Goal: Transaction & Acquisition: Purchase product/service

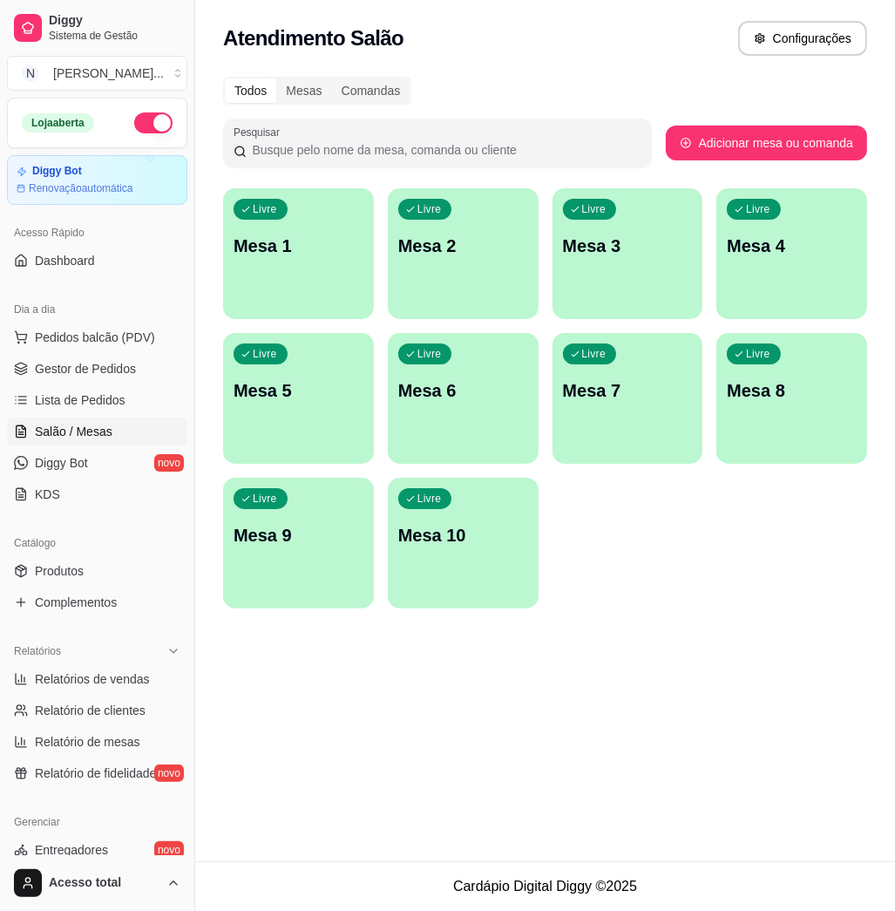
click at [255, 272] on div "Livre Mesa 1" at bounding box center [298, 243] width 151 height 110
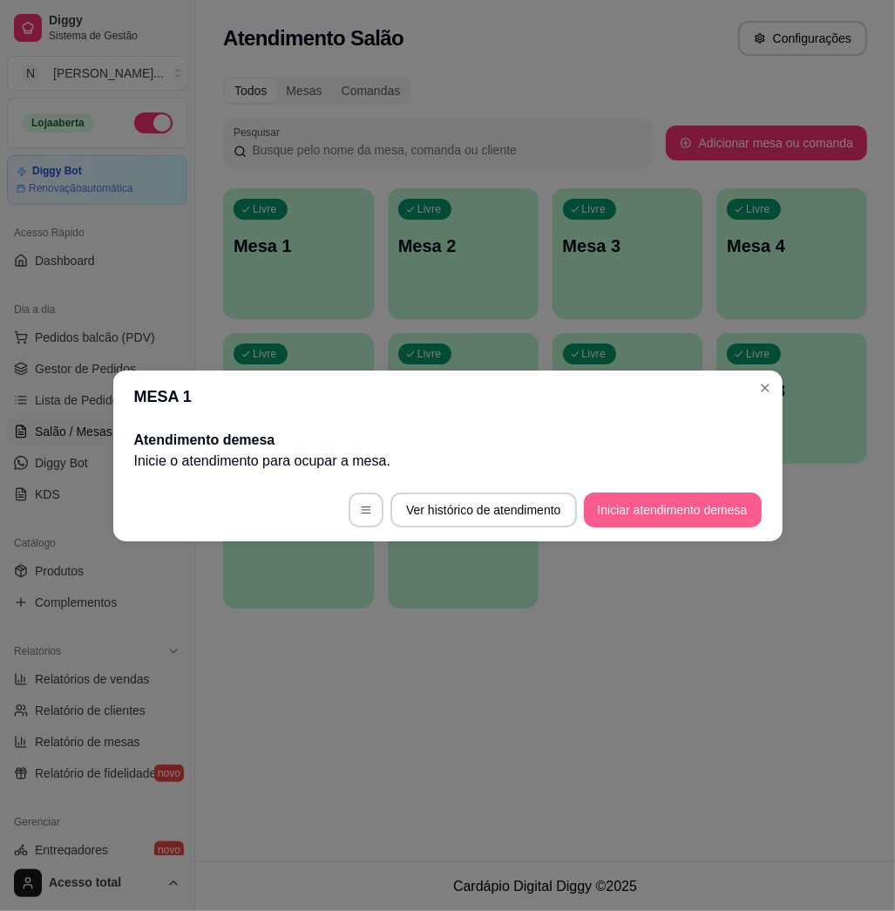
click at [653, 501] on button "Iniciar atendimento de mesa" at bounding box center [673, 509] width 178 height 35
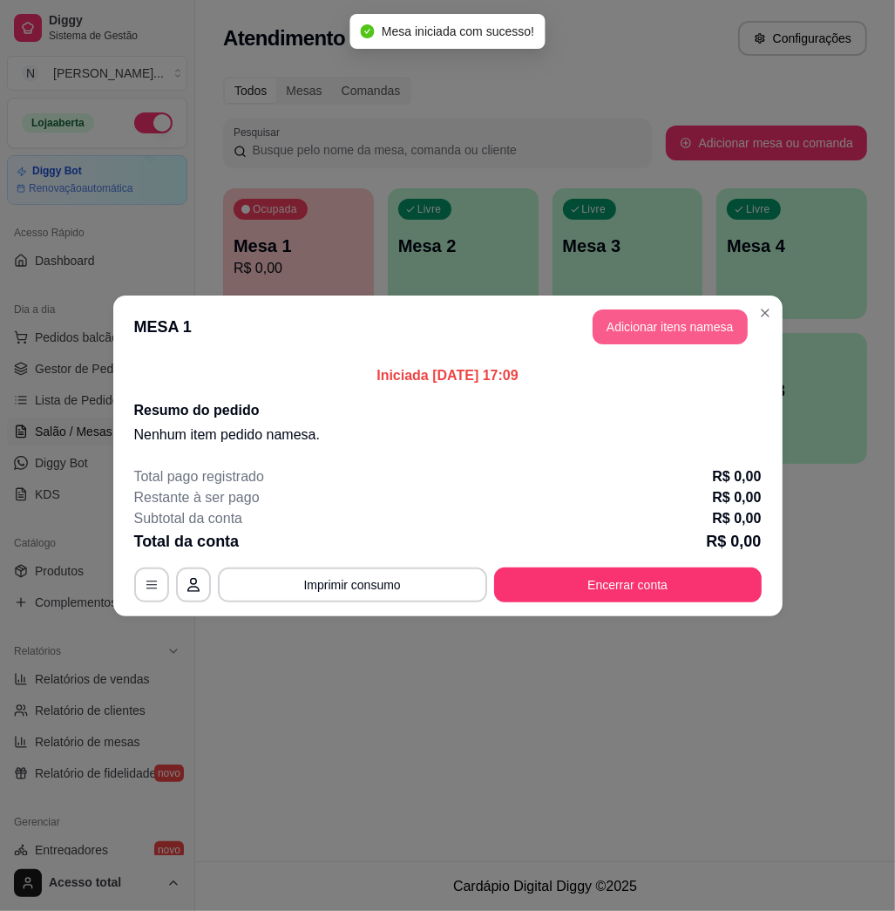
click at [672, 324] on button "Adicionar itens na mesa" at bounding box center [670, 326] width 155 height 35
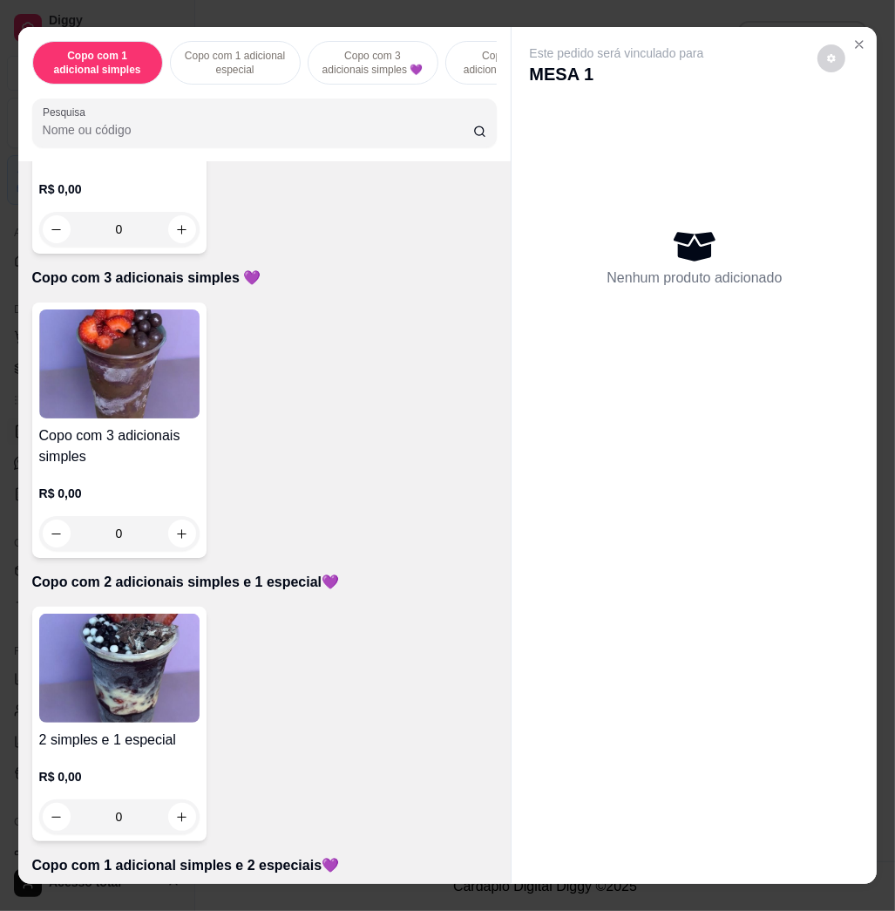
scroll to position [929, 0]
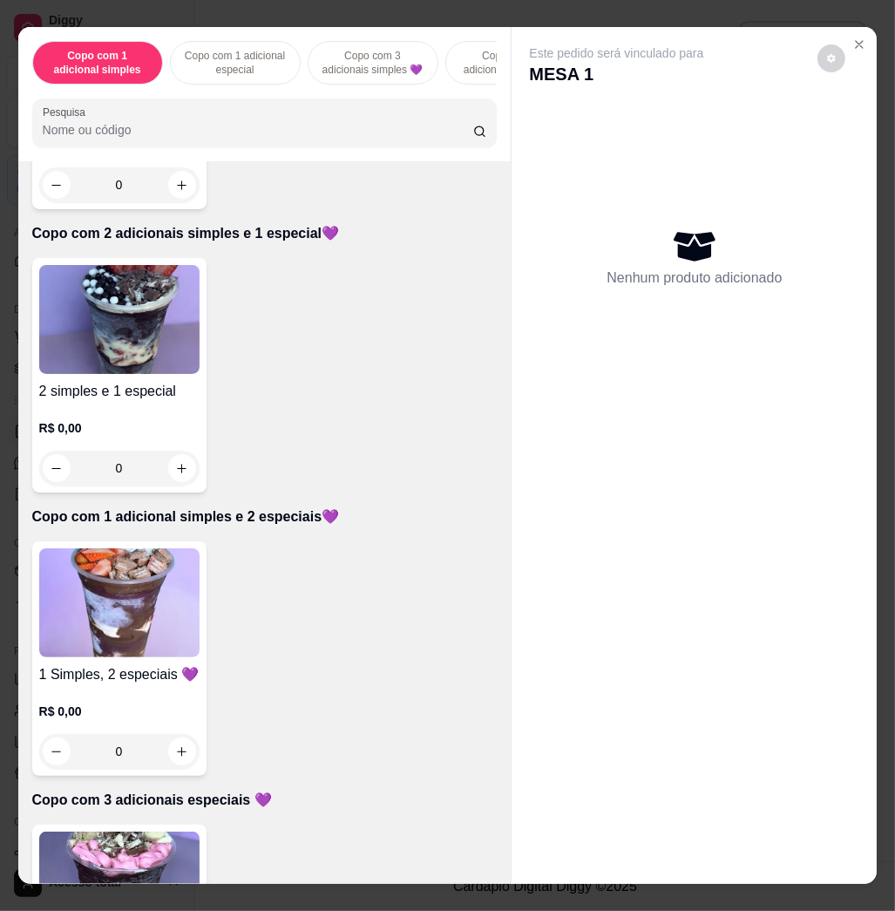
click at [113, 615] on img at bounding box center [119, 602] width 160 height 109
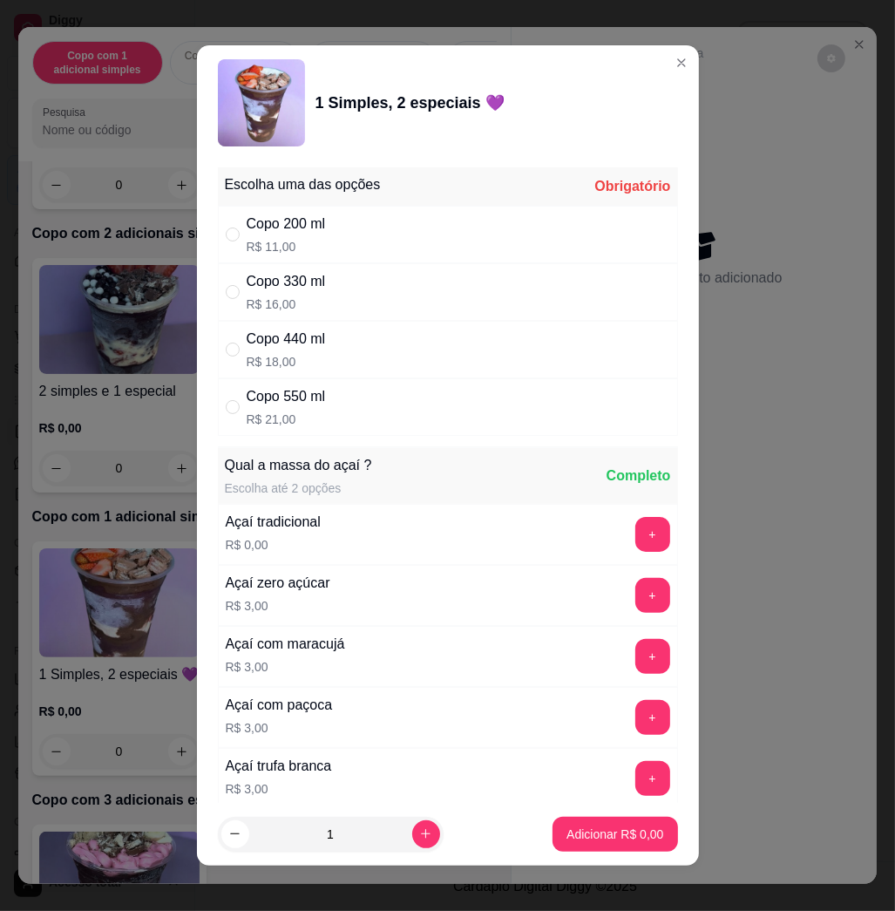
click at [363, 285] on div "Copo 330 ml R$ 16,00" at bounding box center [448, 292] width 460 height 58
radio input "true"
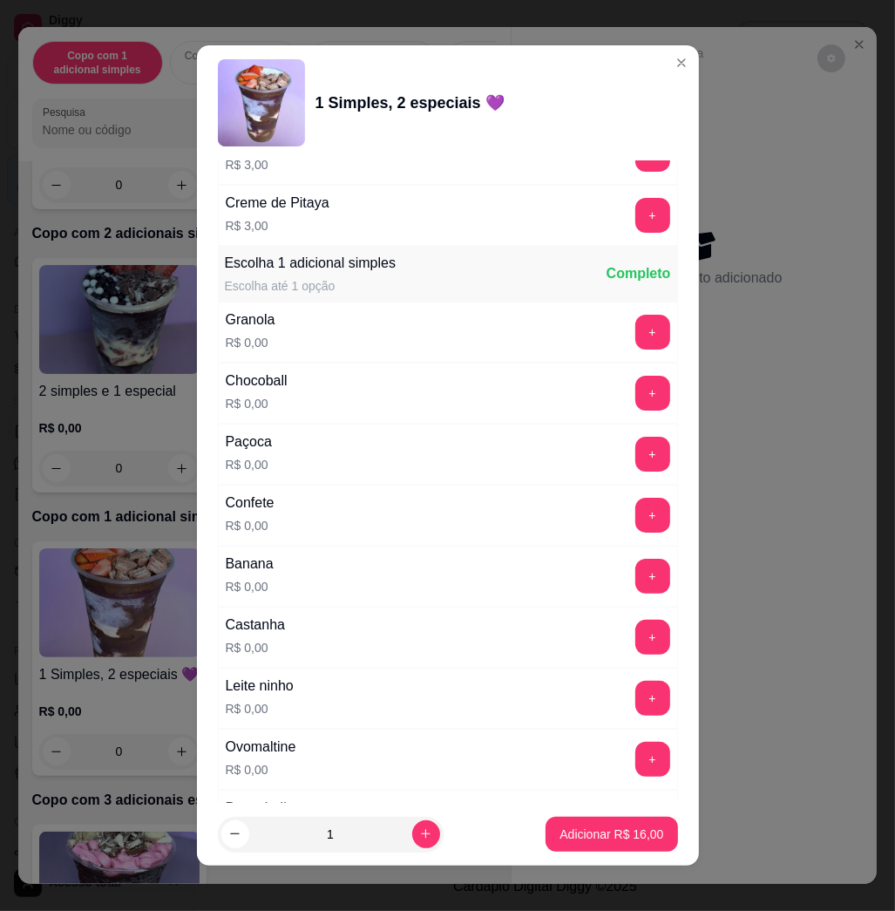
scroll to position [1046, 0]
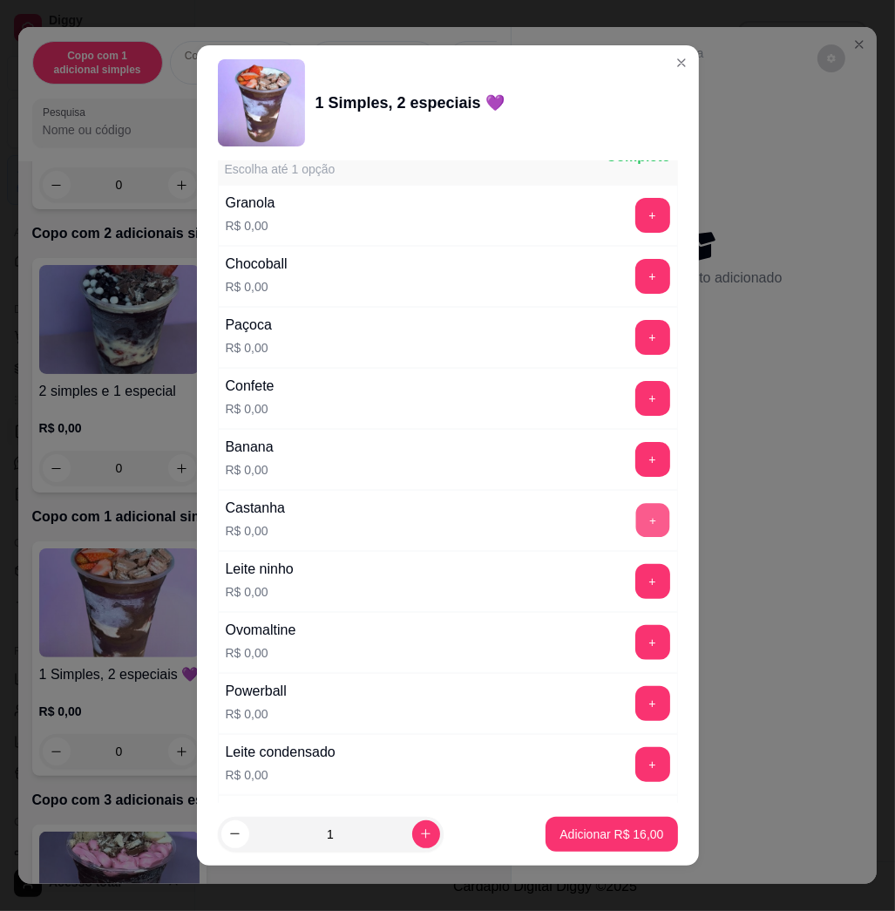
click at [635, 526] on button "+" at bounding box center [652, 521] width 34 height 34
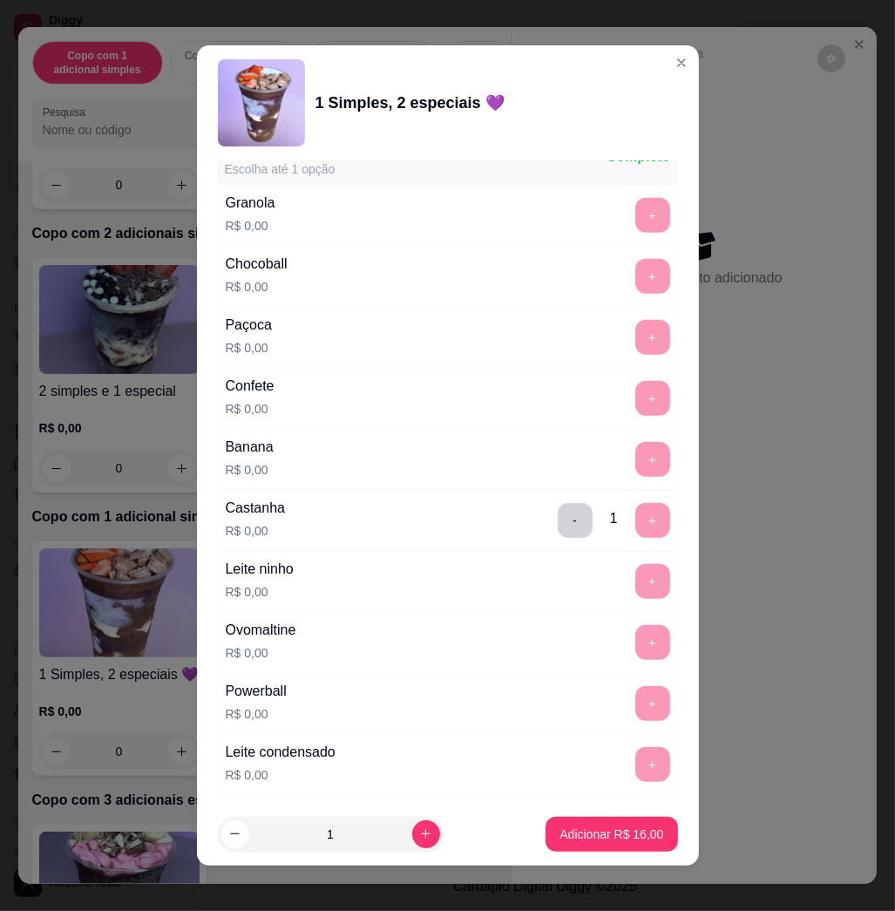
scroll to position [1511, 0]
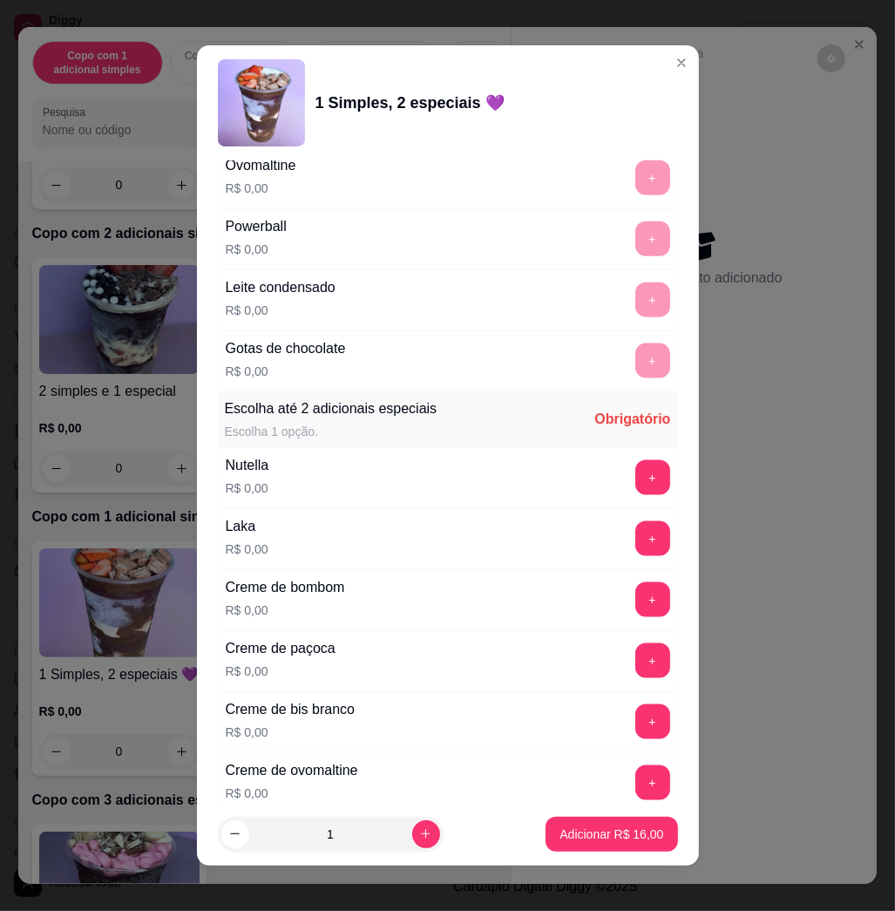
click at [617, 500] on div "Nutella R$ 0,00 +" at bounding box center [448, 477] width 460 height 61
click at [635, 486] on button "+" at bounding box center [652, 477] width 35 height 35
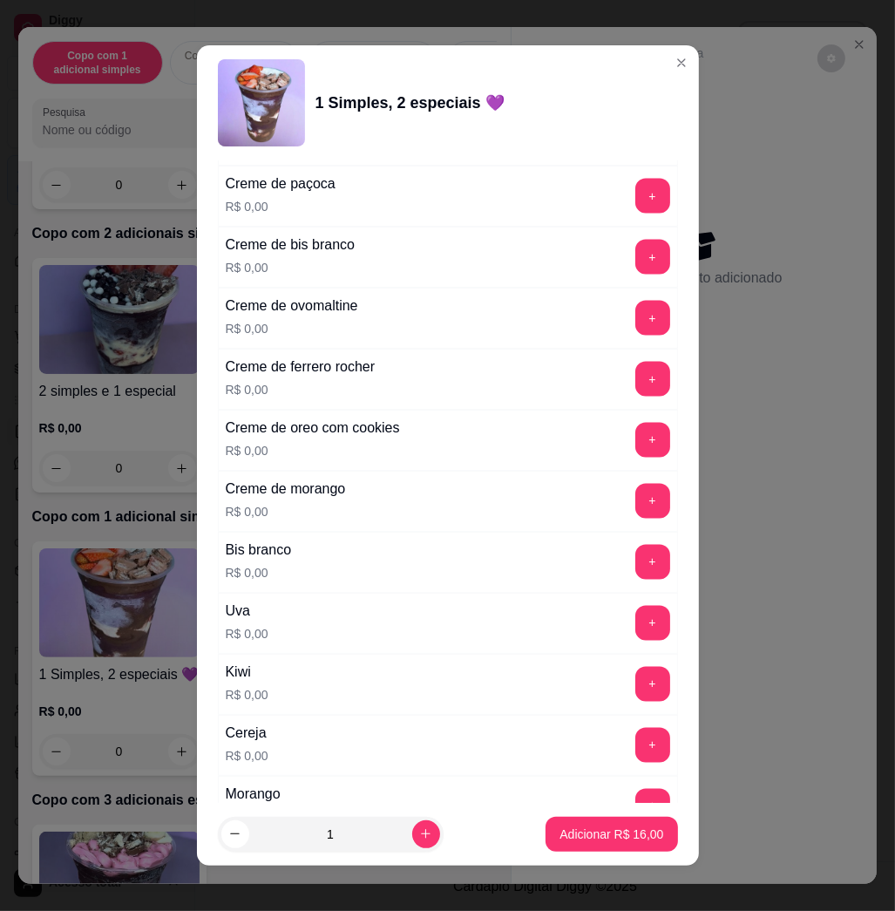
scroll to position [2324, 0]
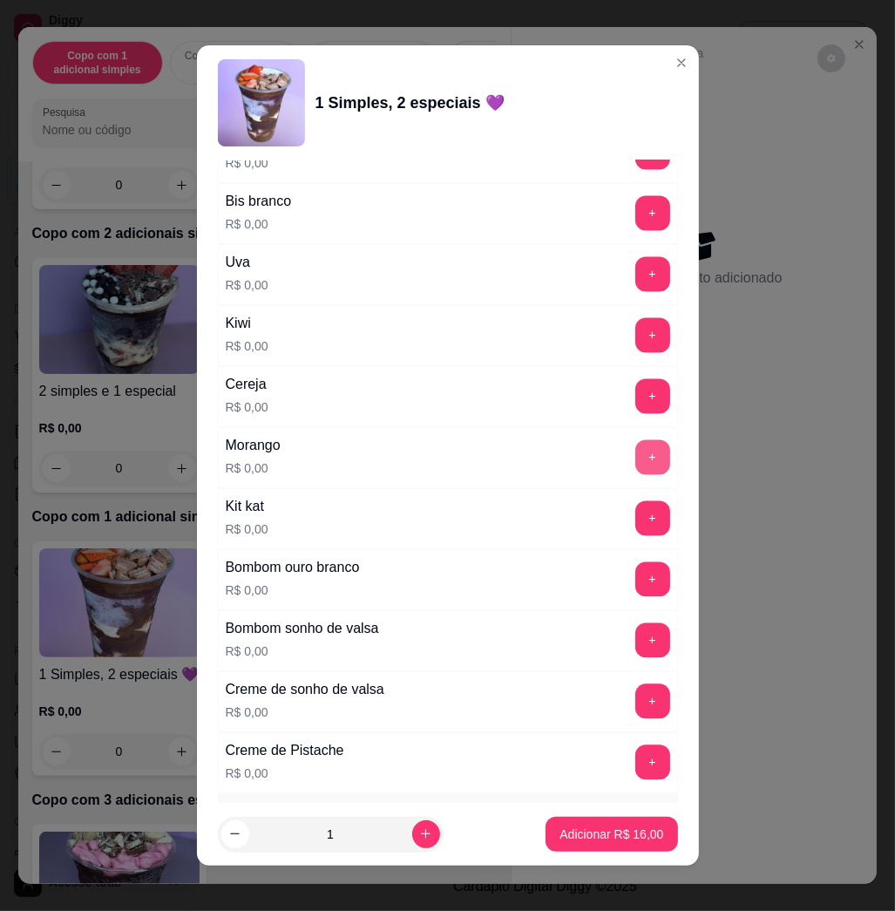
drag, startPoint x: 625, startPoint y: 453, endPoint x: 609, endPoint y: 458, distance: 16.3
click at [628, 452] on div "+" at bounding box center [652, 457] width 49 height 35
click at [635, 462] on button "+" at bounding box center [652, 457] width 35 height 35
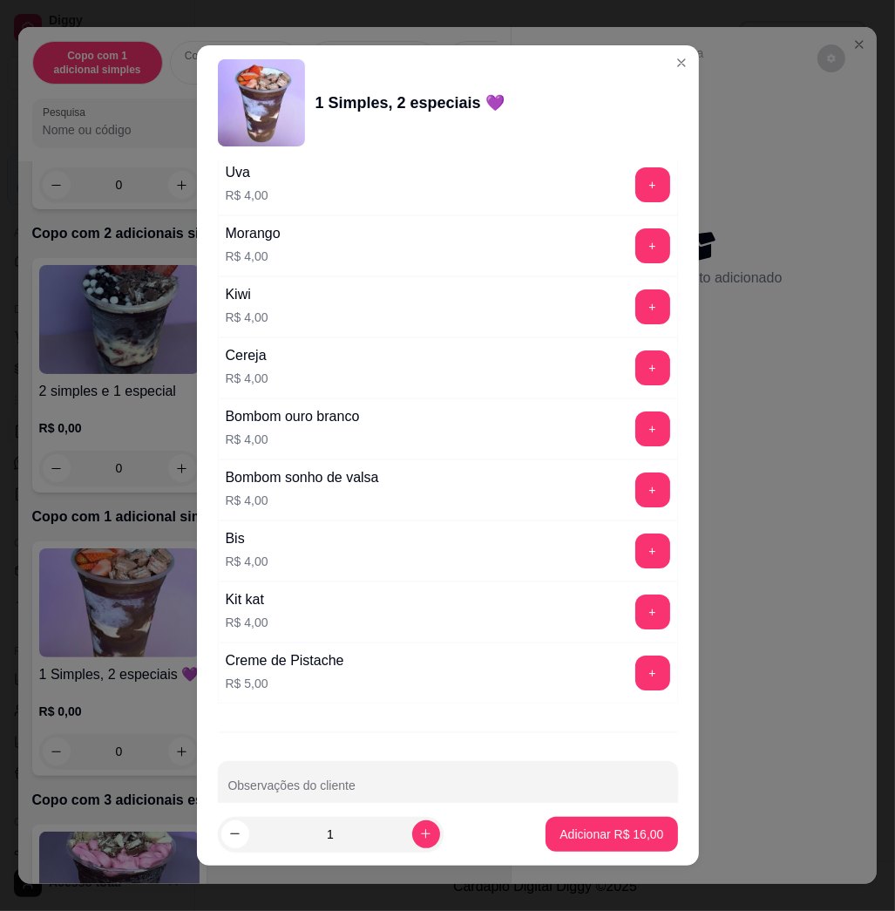
scroll to position [4340, 0]
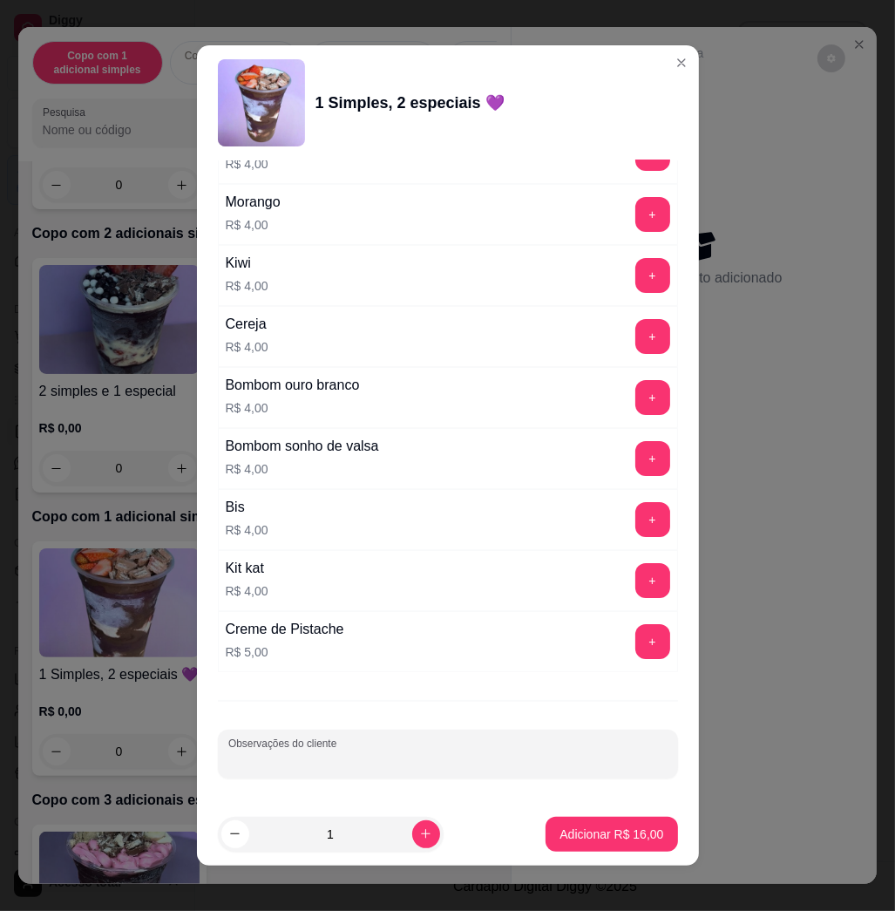
click at [484, 764] on input "Observações do cliente" at bounding box center [447, 760] width 439 height 17
type input "comer"
click at [625, 837] on p "Adicionar R$ 16,00" at bounding box center [611, 833] width 101 height 17
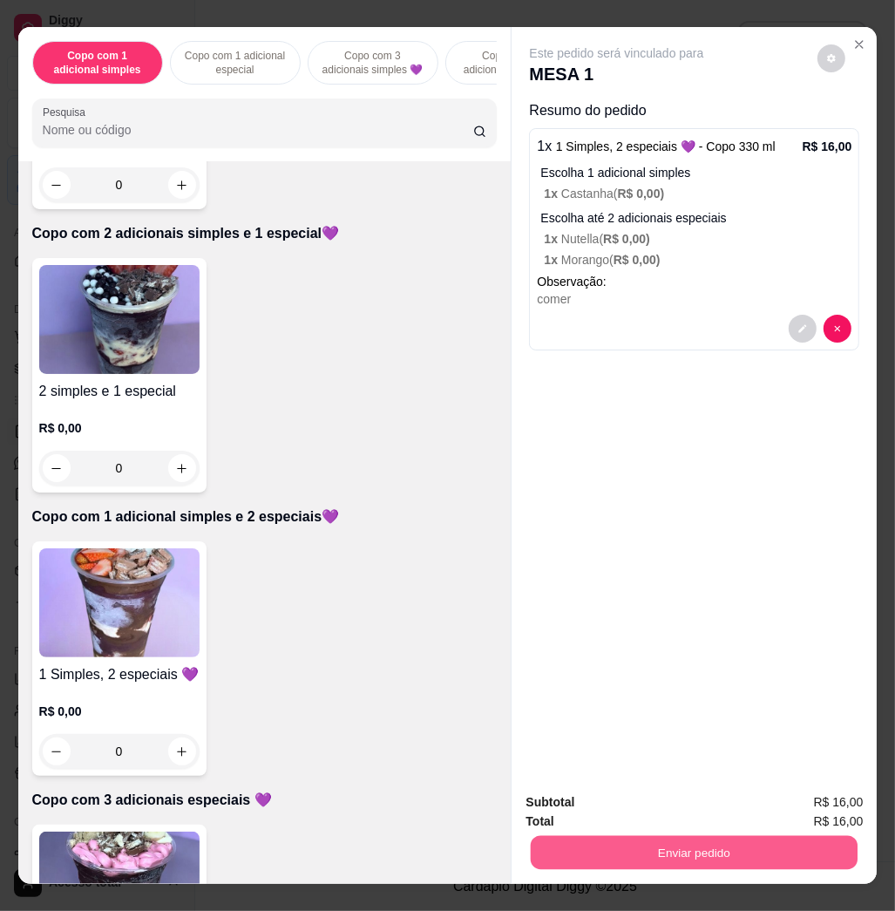
click at [668, 850] on button "Enviar pedido" at bounding box center [694, 852] width 327 height 34
click at [652, 805] on button "Não registrar e enviar pedido" at bounding box center [634, 801] width 181 height 33
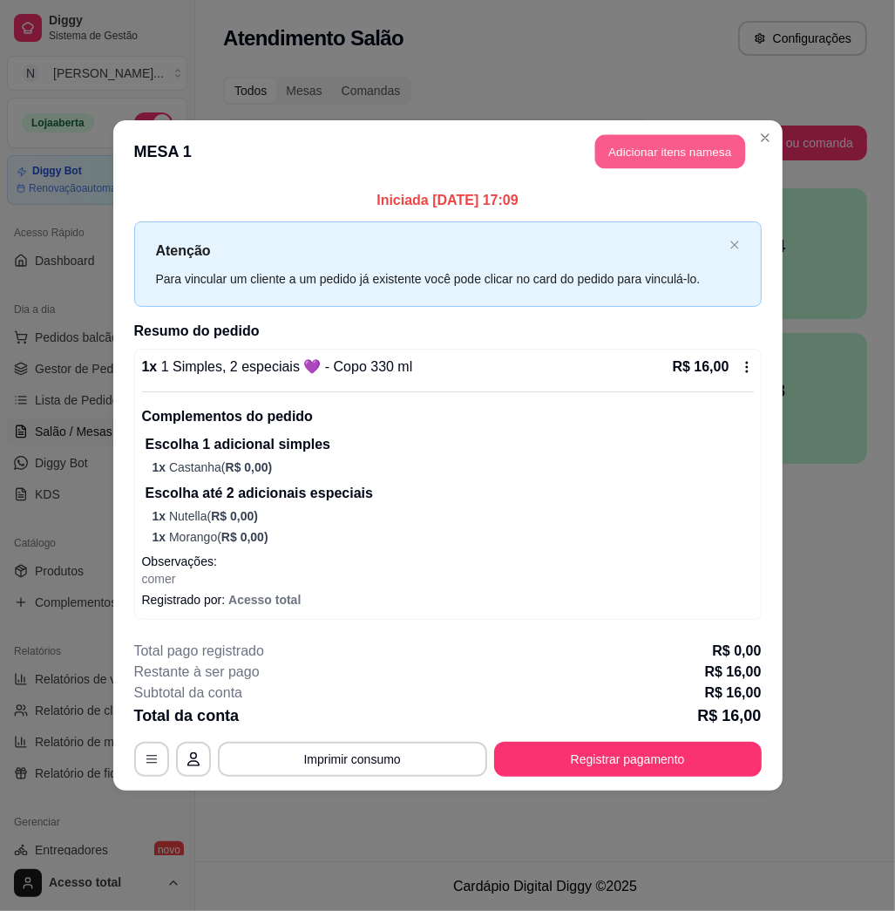
click at [656, 149] on button "Adicionar itens na mesa" at bounding box center [670, 152] width 150 height 34
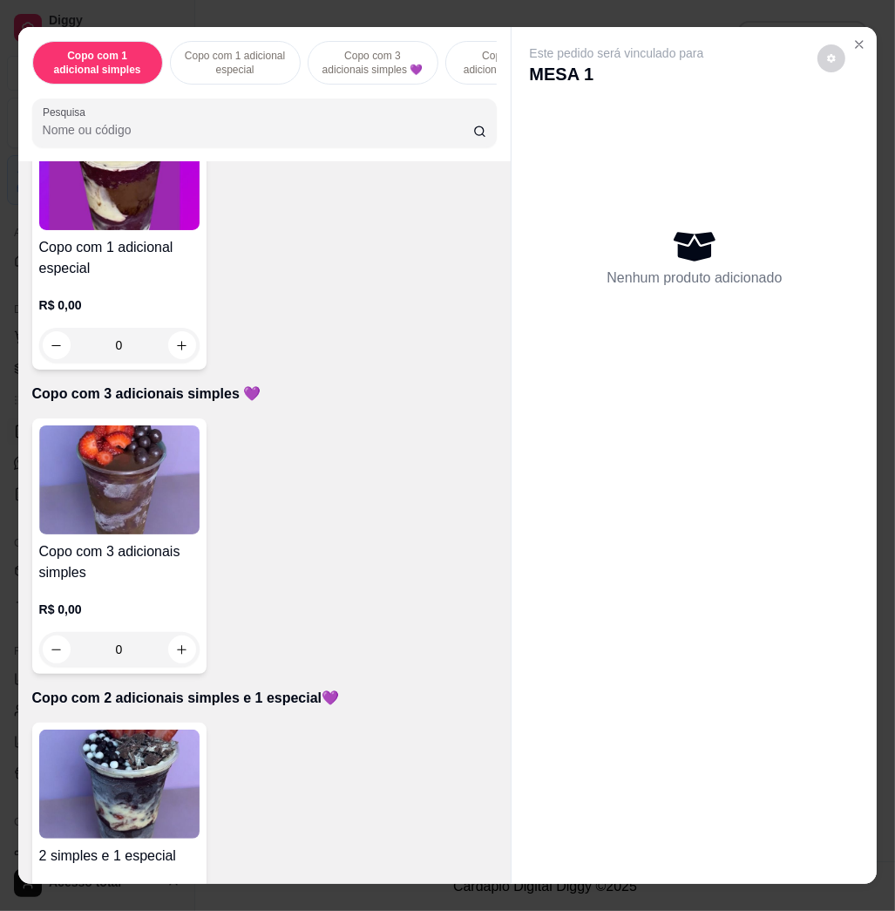
scroll to position [1046, 0]
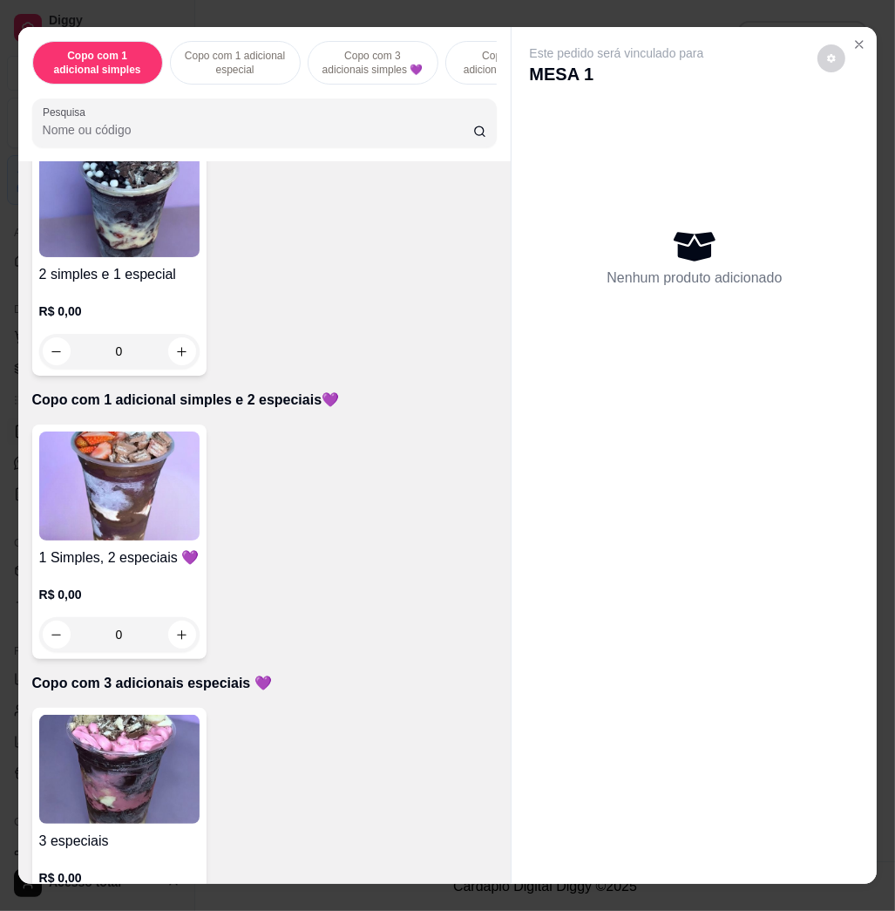
click at [150, 484] on img at bounding box center [119, 485] width 160 height 109
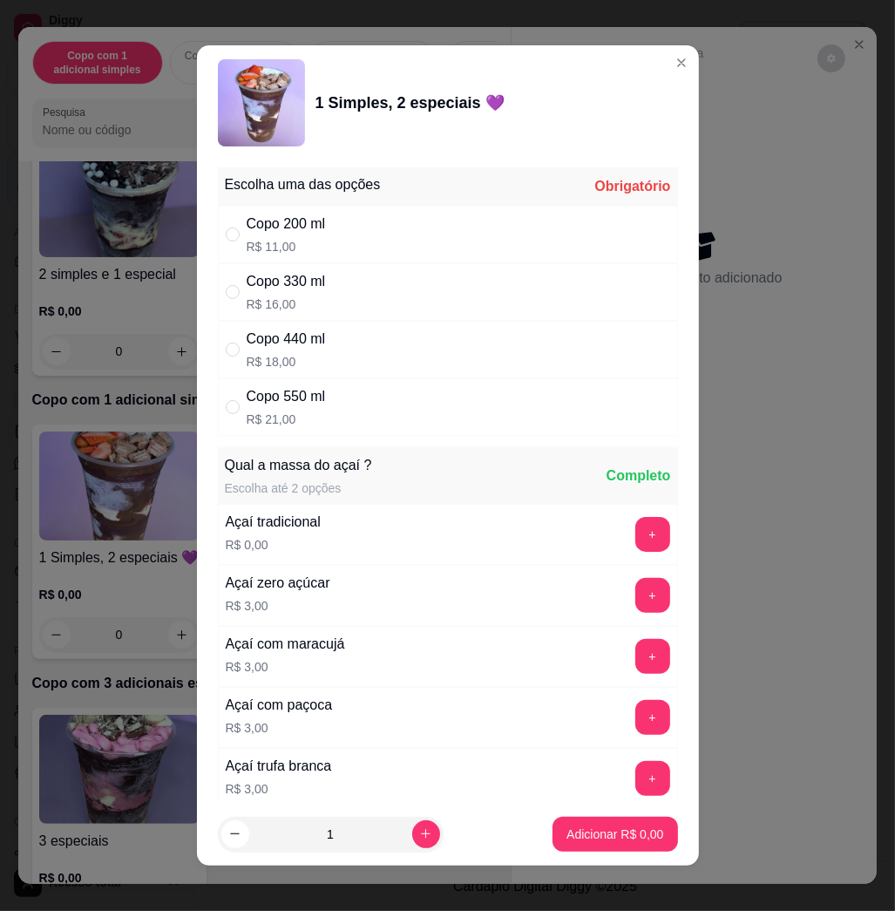
click at [372, 291] on div "Copo 330 ml R$ 16,00" at bounding box center [448, 292] width 460 height 58
radio input "true"
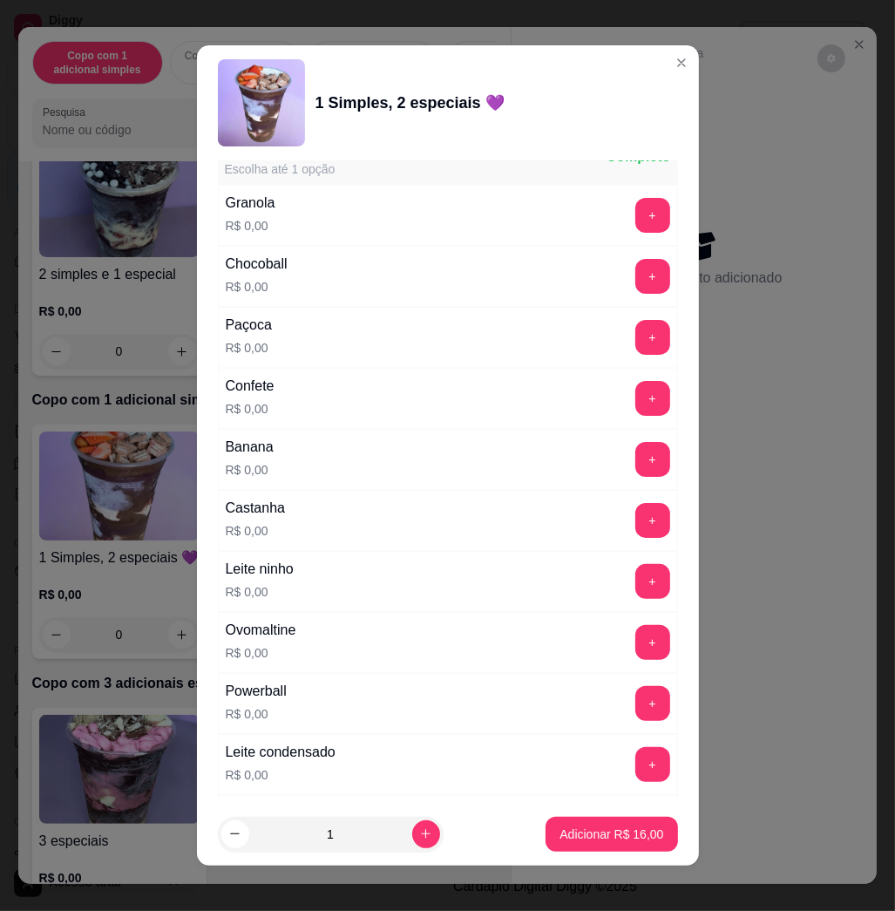
click at [635, 529] on button "+" at bounding box center [652, 520] width 35 height 35
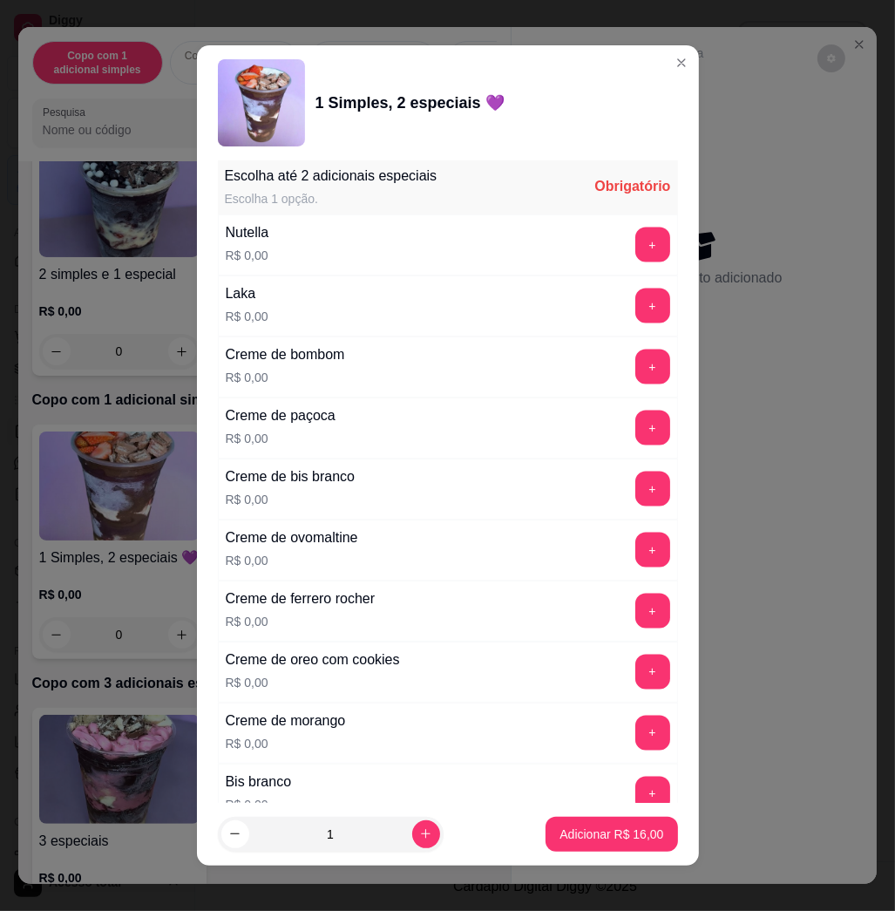
scroll to position [2092, 0]
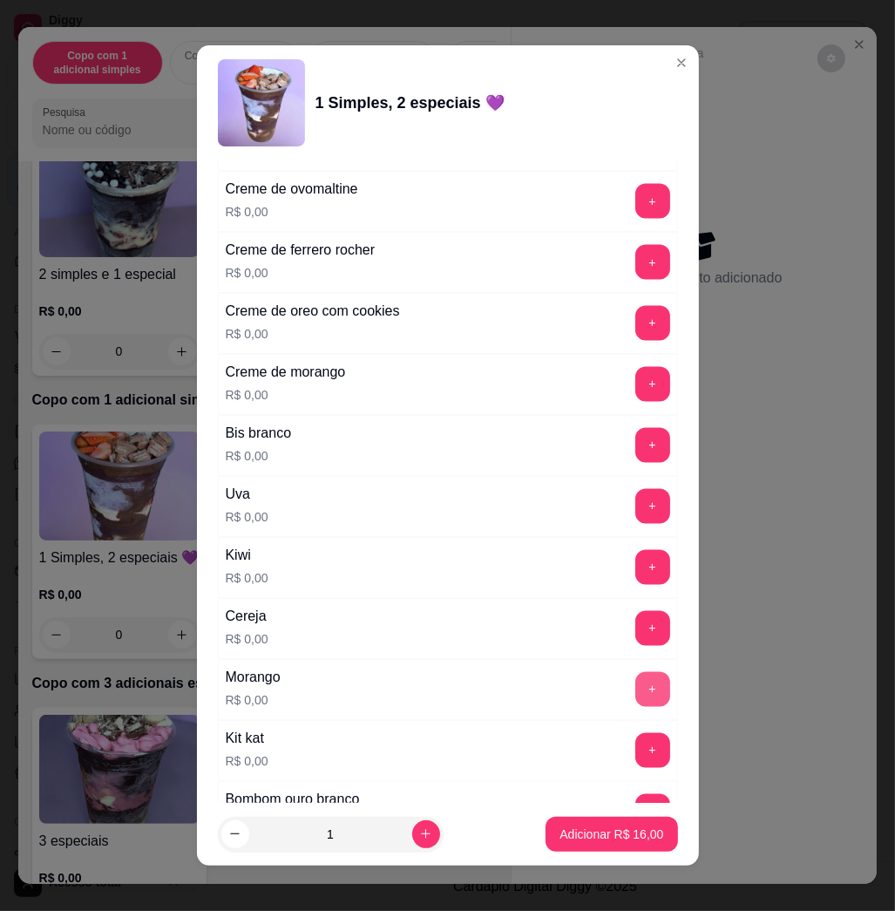
click at [635, 694] on button "+" at bounding box center [652, 689] width 35 height 35
click at [603, 840] on p "Adicionar R$ 16,00" at bounding box center [611, 833] width 101 height 17
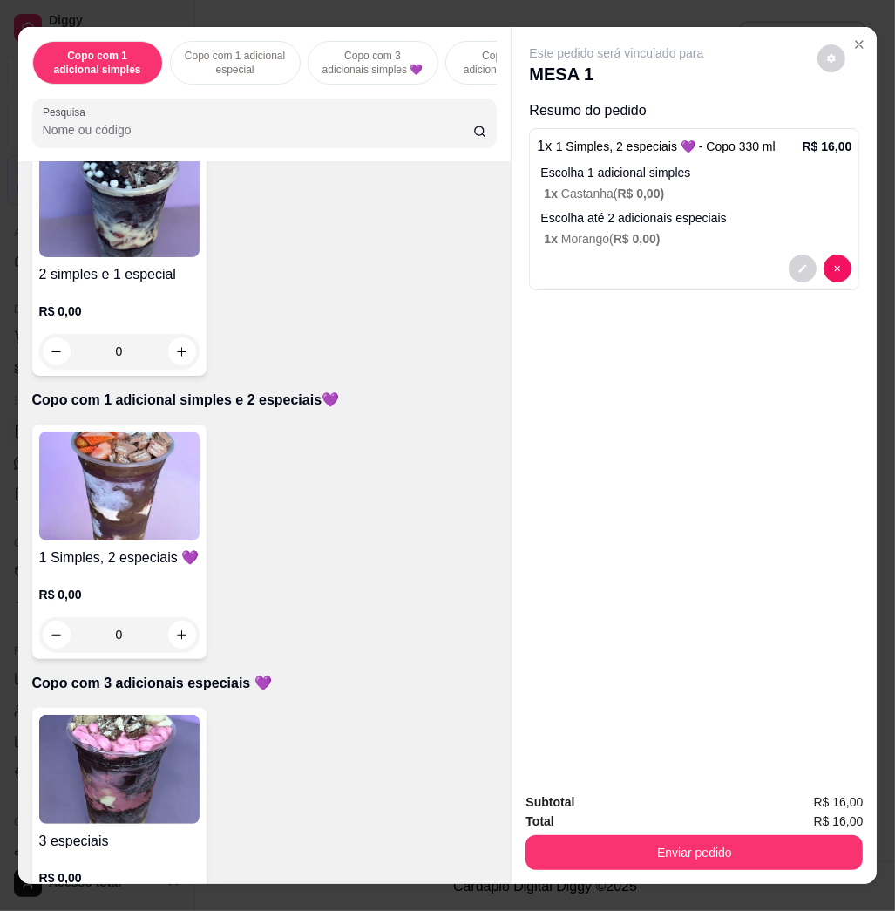
click at [128, 523] on img at bounding box center [119, 485] width 160 height 109
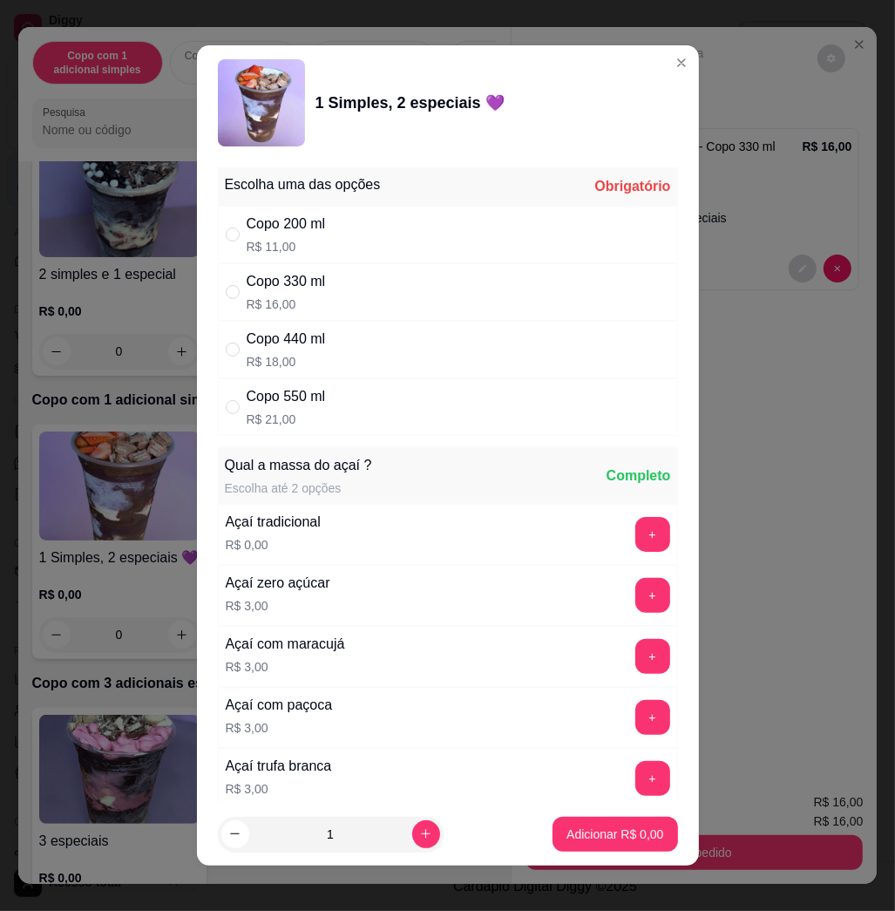
click at [398, 302] on div "Copo 330 ml R$ 16,00" at bounding box center [448, 292] width 460 height 58
radio input "true"
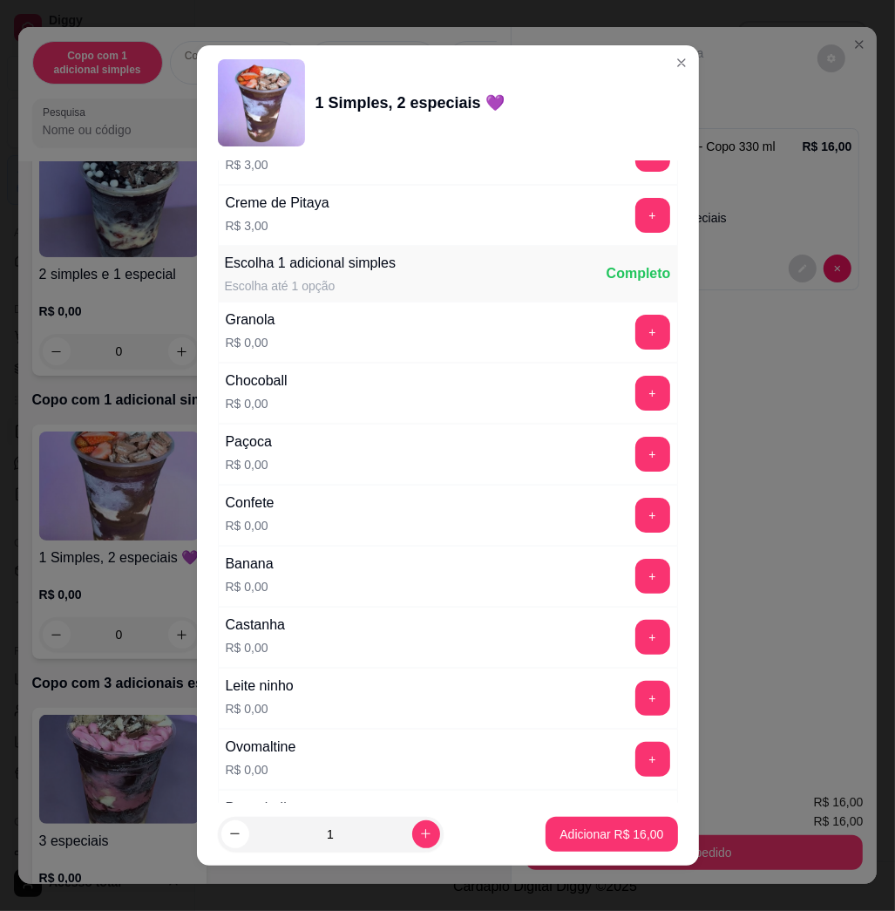
scroll to position [1162, 0]
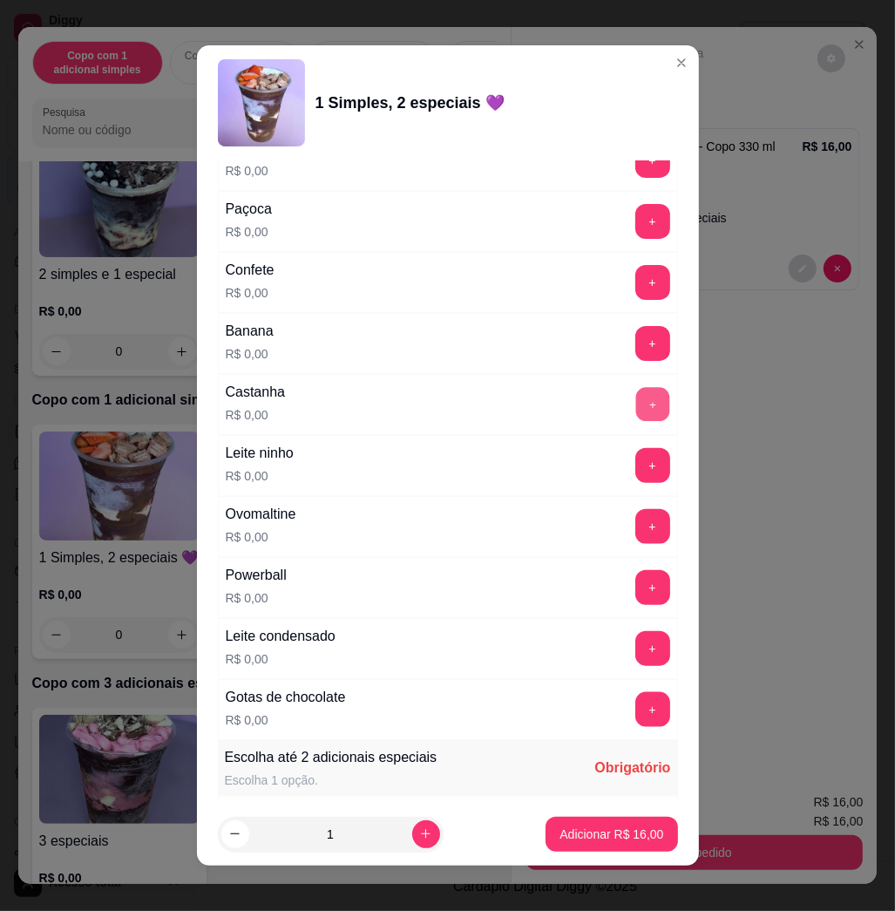
click at [635, 410] on button "+" at bounding box center [652, 405] width 34 height 34
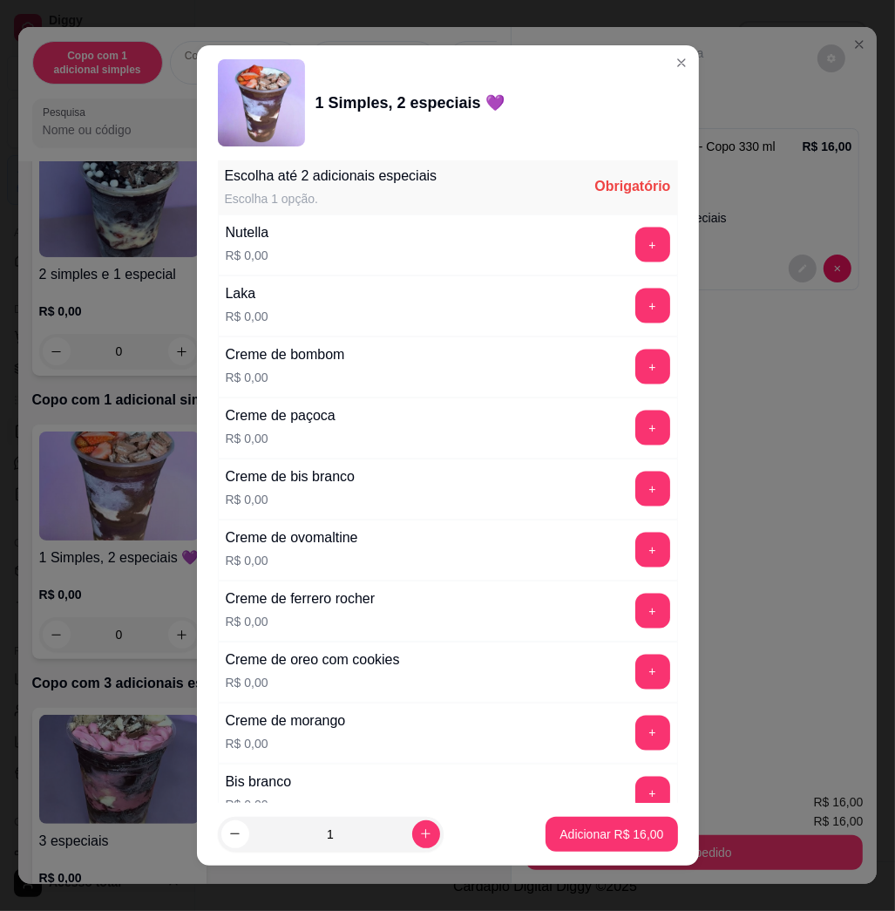
scroll to position [1627, 0]
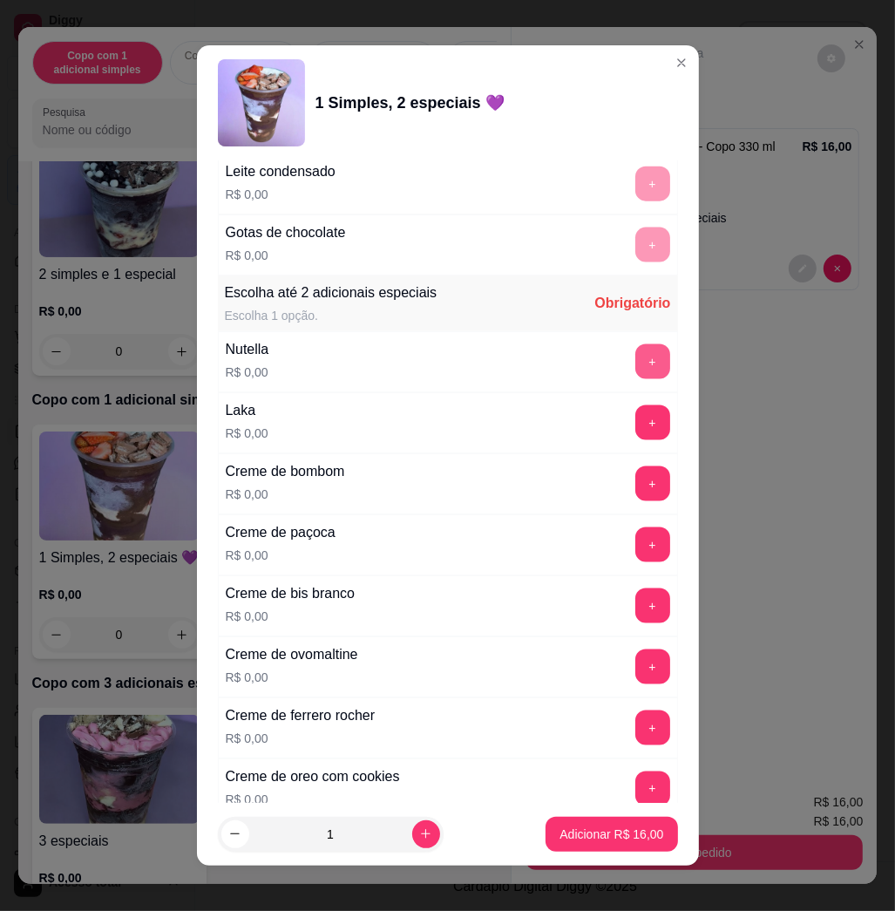
click at [635, 358] on button "+" at bounding box center [652, 361] width 35 height 35
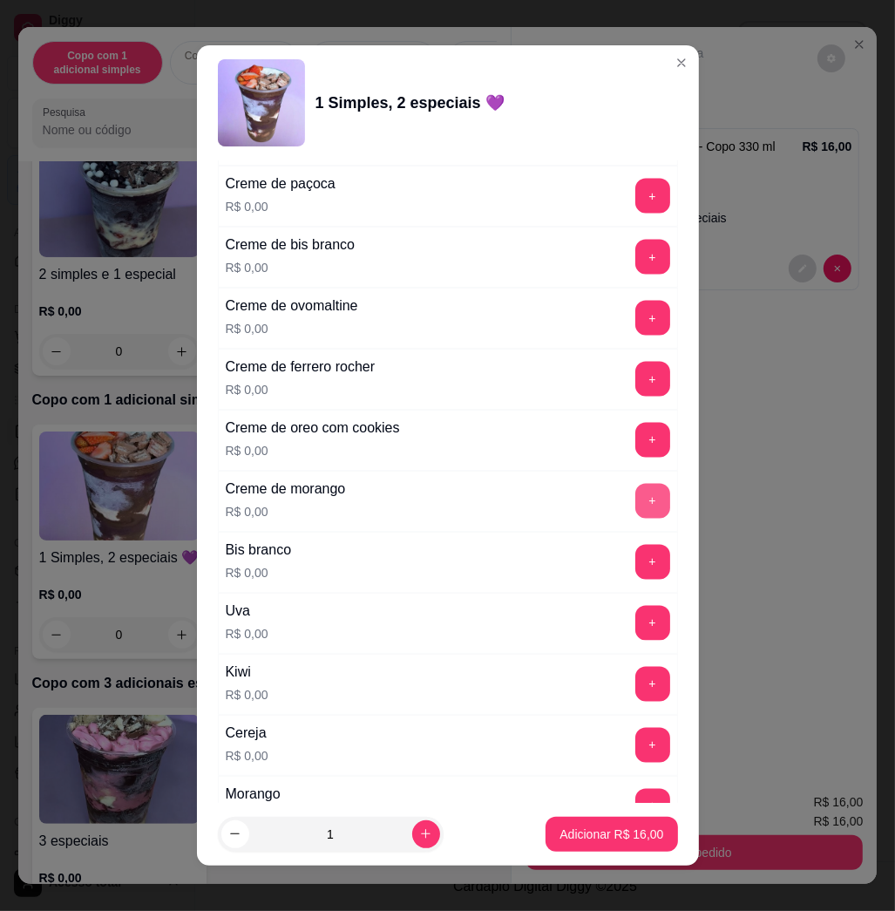
scroll to position [2324, 0]
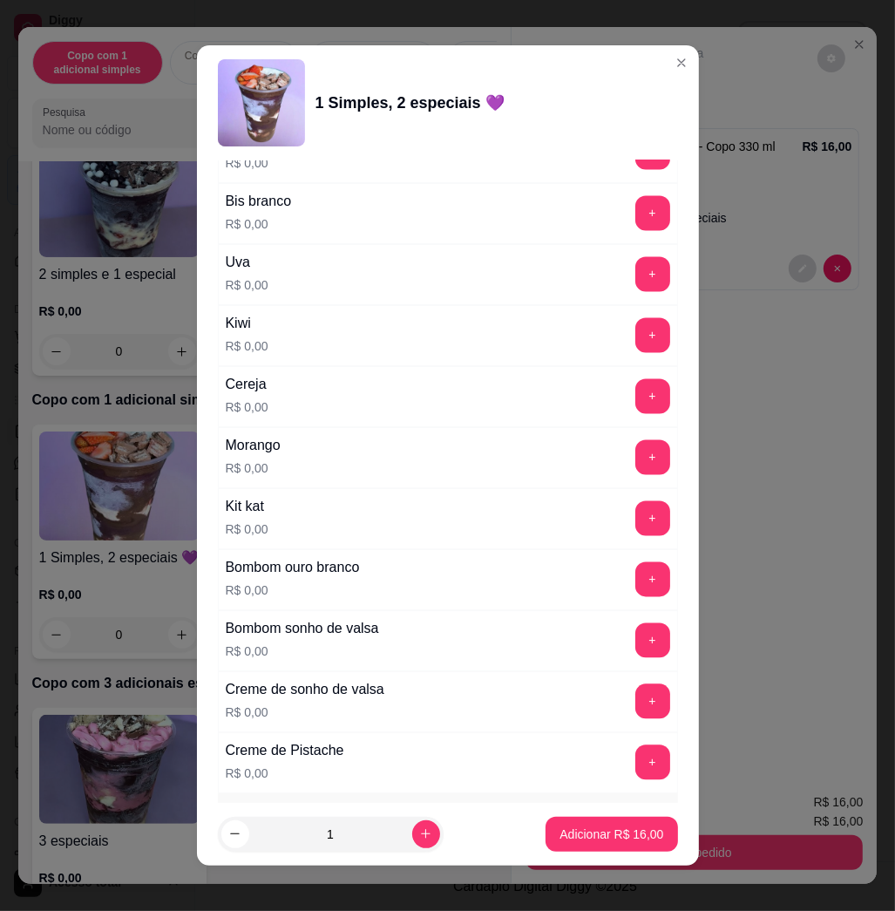
click at [635, 460] on button "+" at bounding box center [652, 457] width 35 height 35
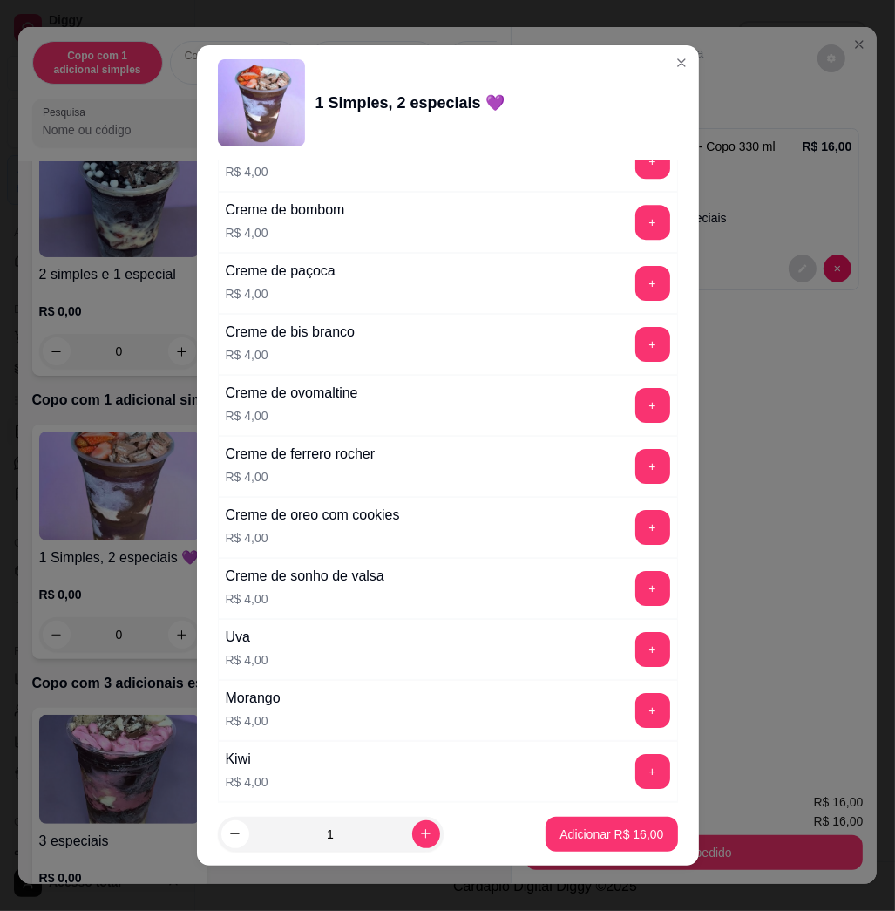
scroll to position [4340, 0]
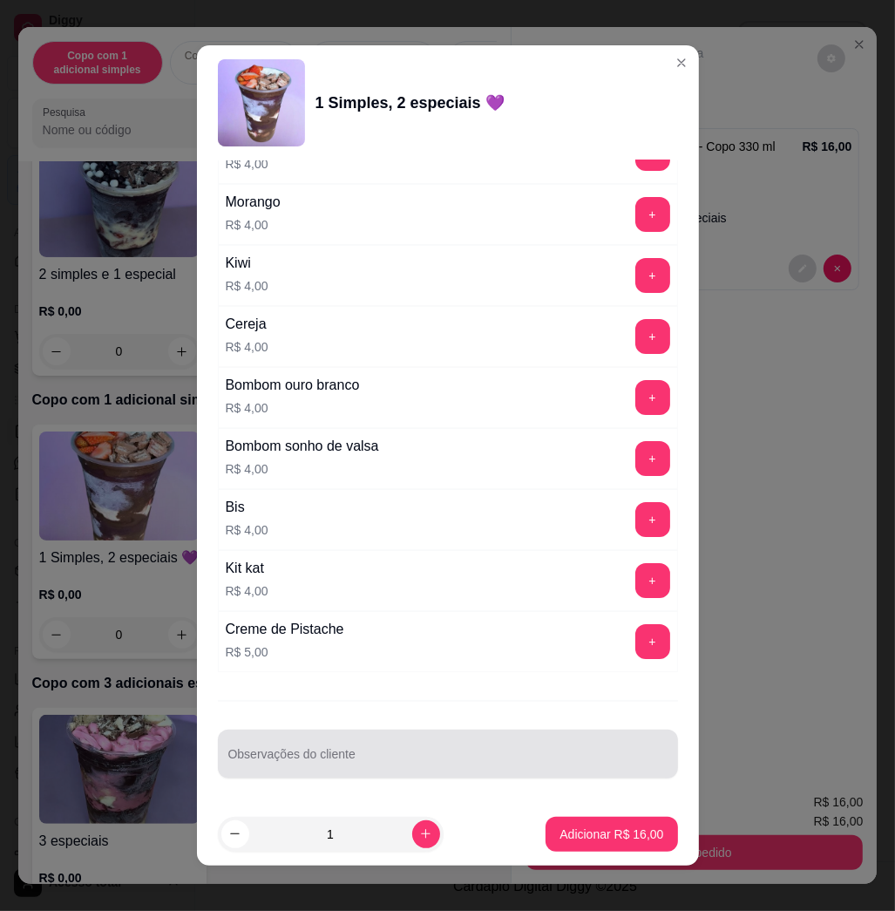
click at [526, 764] on input "Observações do cliente" at bounding box center [447, 760] width 439 height 17
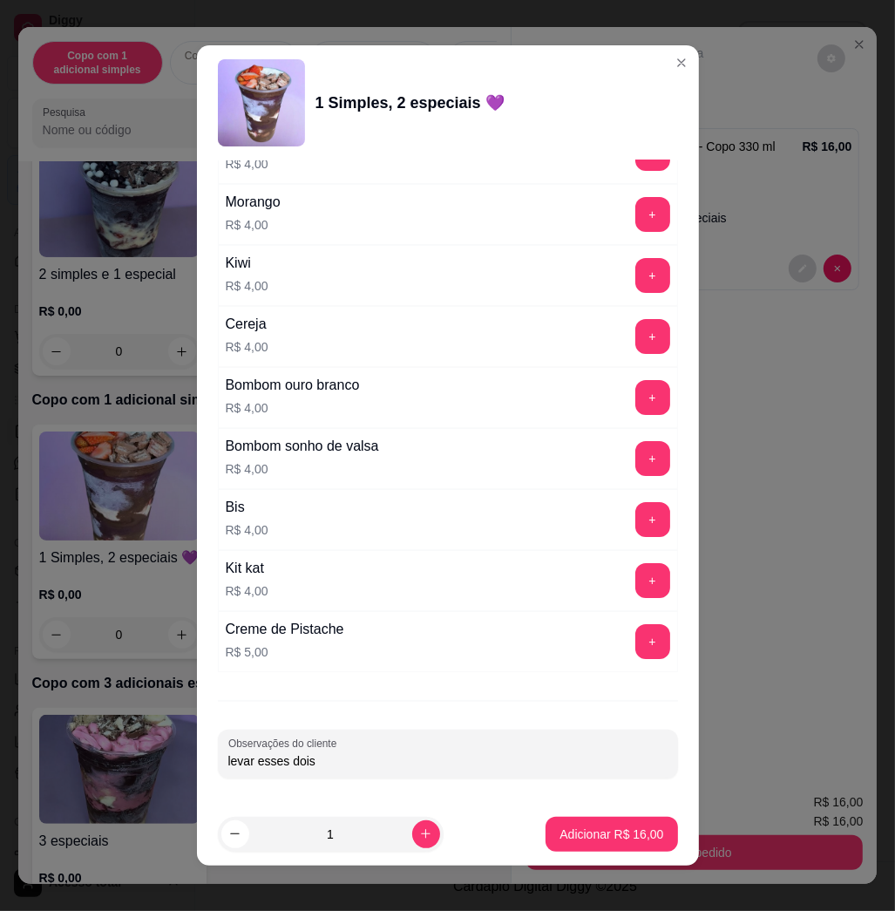
type input "levar esses dois"
drag, startPoint x: 647, startPoint y: 809, endPoint x: 635, endPoint y: 819, distance: 15.4
click at [646, 809] on footer "1 Adicionar R$ 16,00" at bounding box center [448, 834] width 502 height 63
click at [622, 830] on p "Adicionar R$ 16,00" at bounding box center [612, 833] width 104 height 17
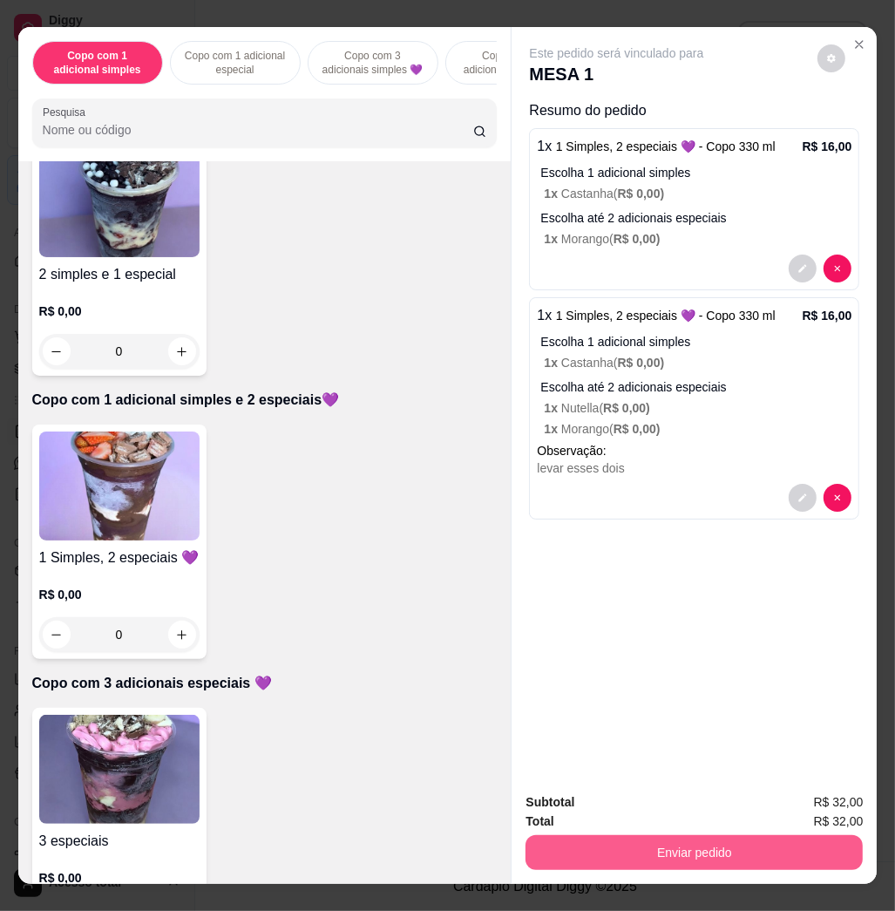
click at [751, 860] on button "Enviar pedido" at bounding box center [694, 852] width 337 height 35
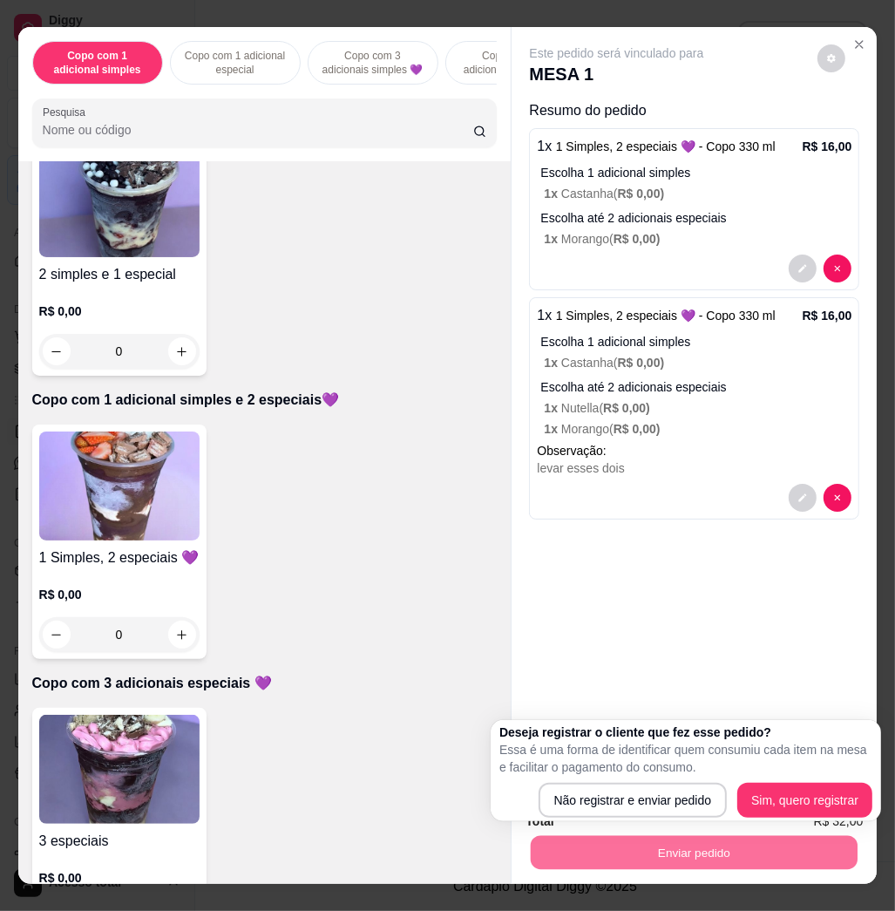
click at [650, 782] on div "Deseja registrar o cliente que fez esse pedido? Essa é uma forma de identificar…" at bounding box center [685, 770] width 373 height 94
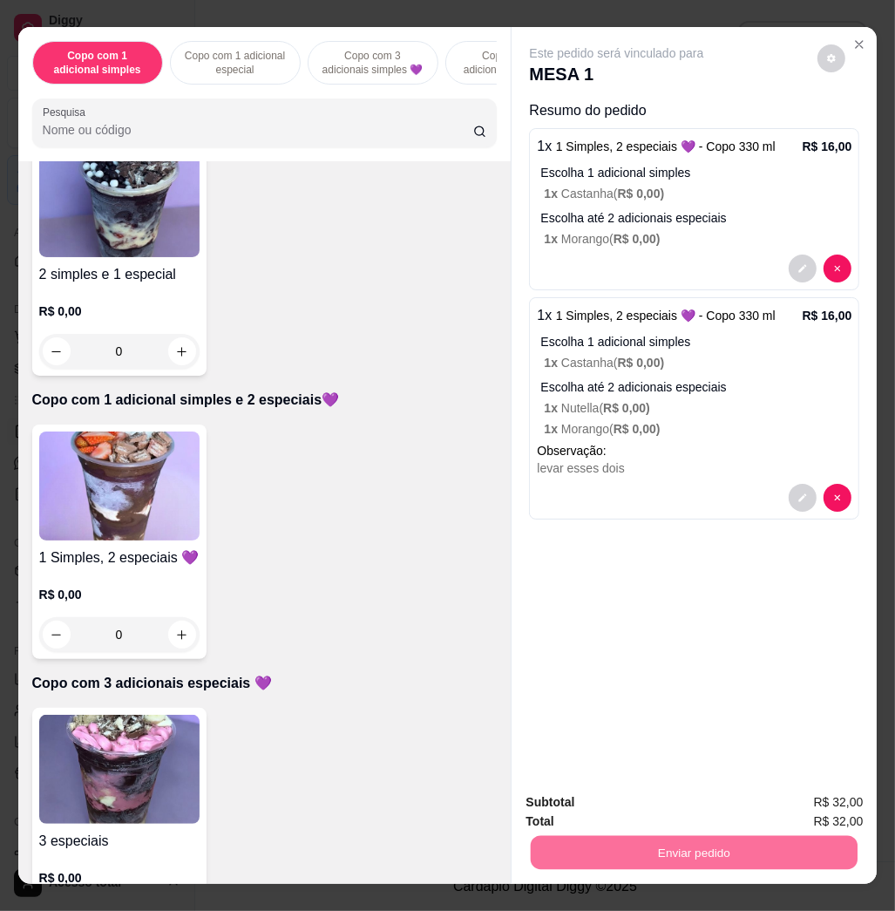
click at [649, 788] on button "Não registrar e enviar pedido" at bounding box center [634, 801] width 181 height 33
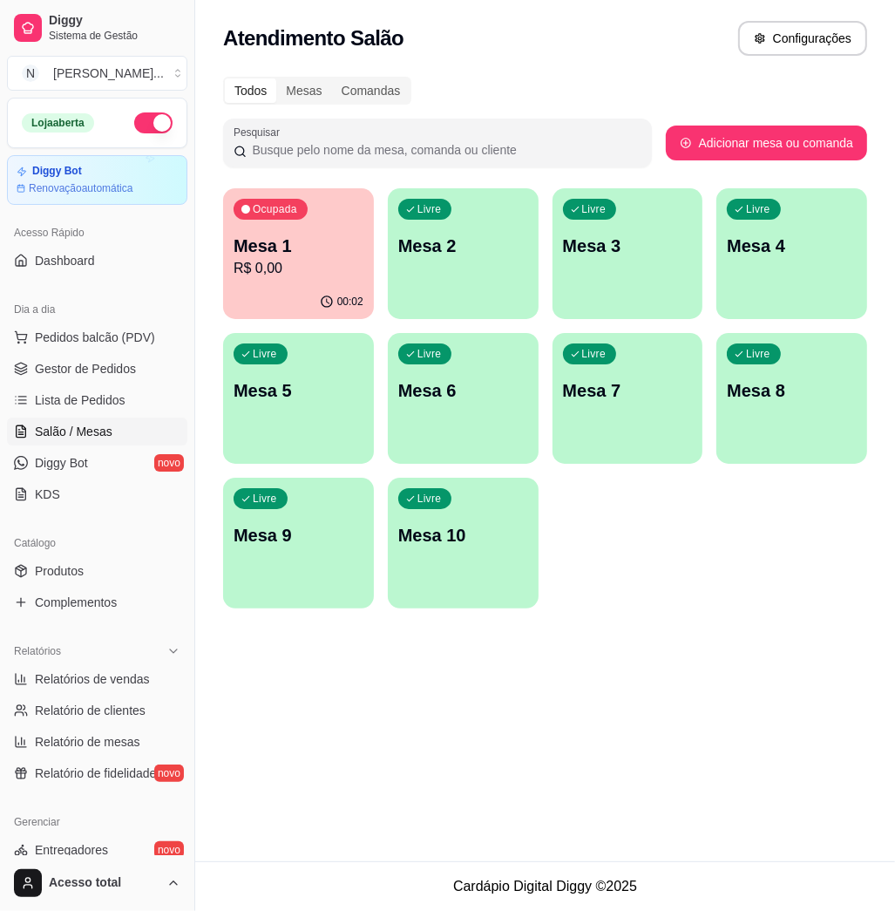
click at [335, 235] on p "Mesa 1" at bounding box center [299, 246] width 130 height 24
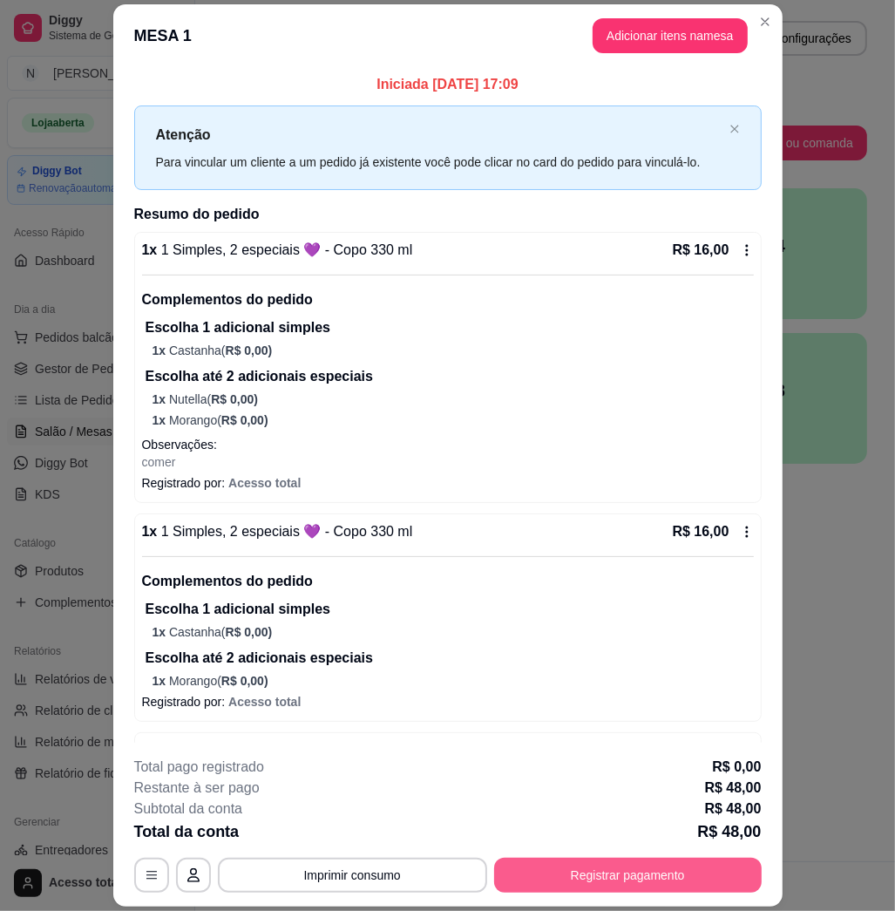
click at [608, 862] on button "Registrar pagamento" at bounding box center [628, 875] width 268 height 35
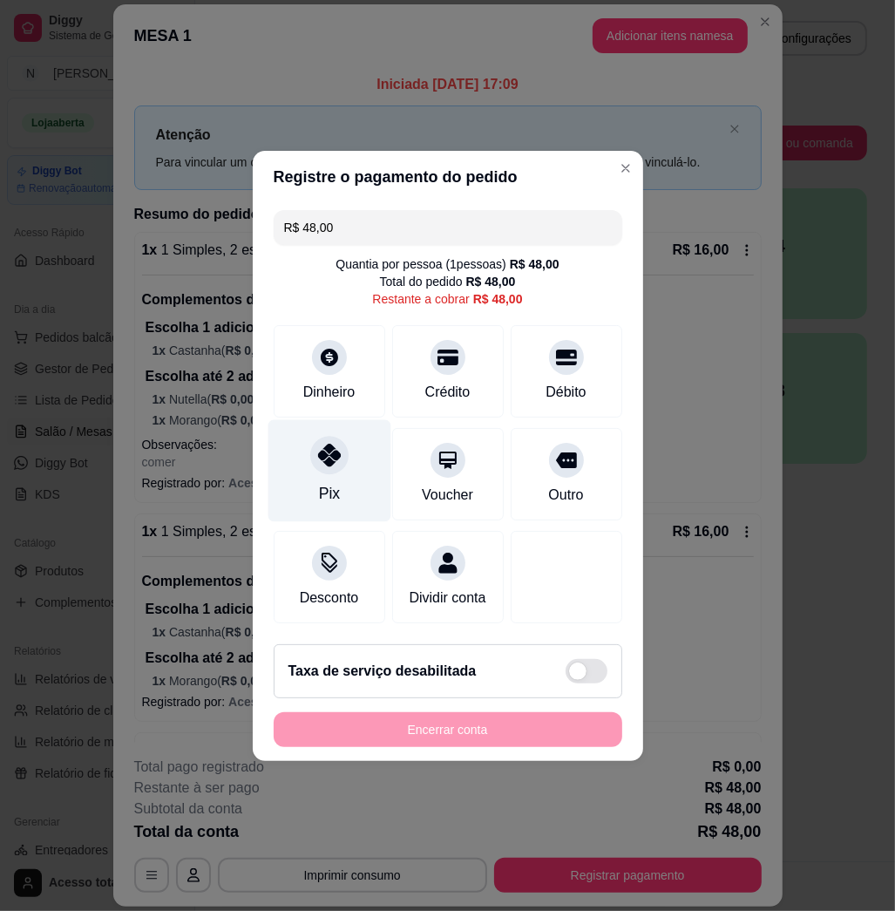
click at [325, 444] on icon at bounding box center [328, 455] width 23 height 23
type input "R$ 0,00"
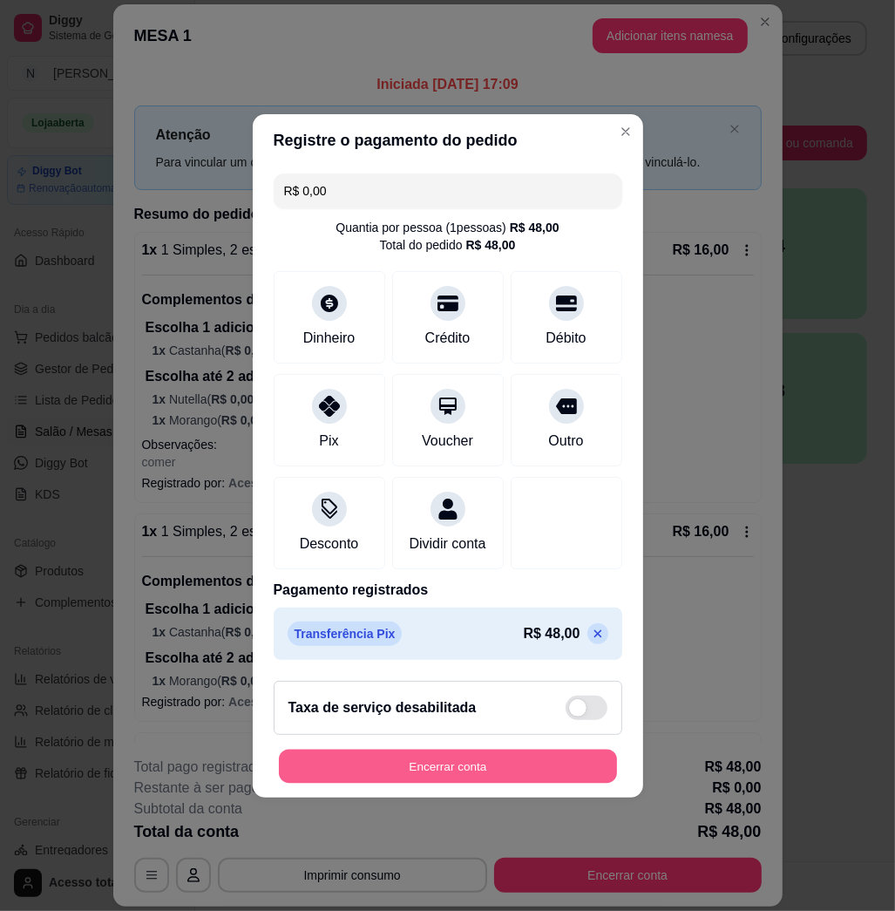
click at [485, 783] on button "Encerrar conta" at bounding box center [448, 766] width 338 height 34
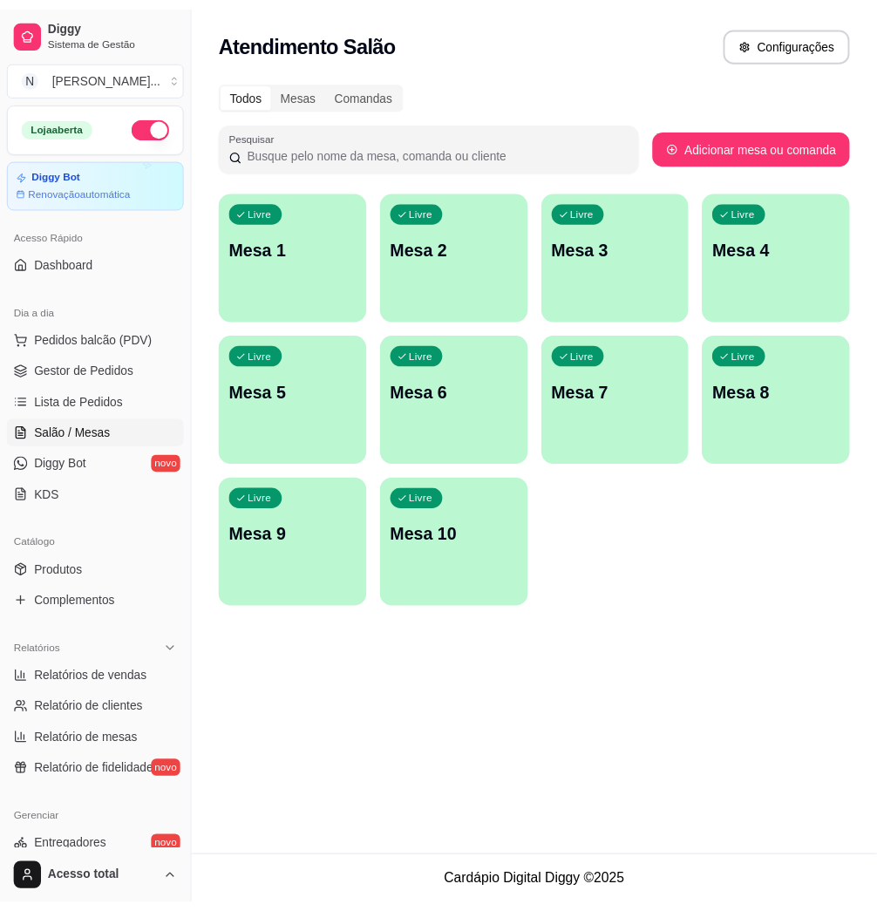
scroll to position [343, 0]
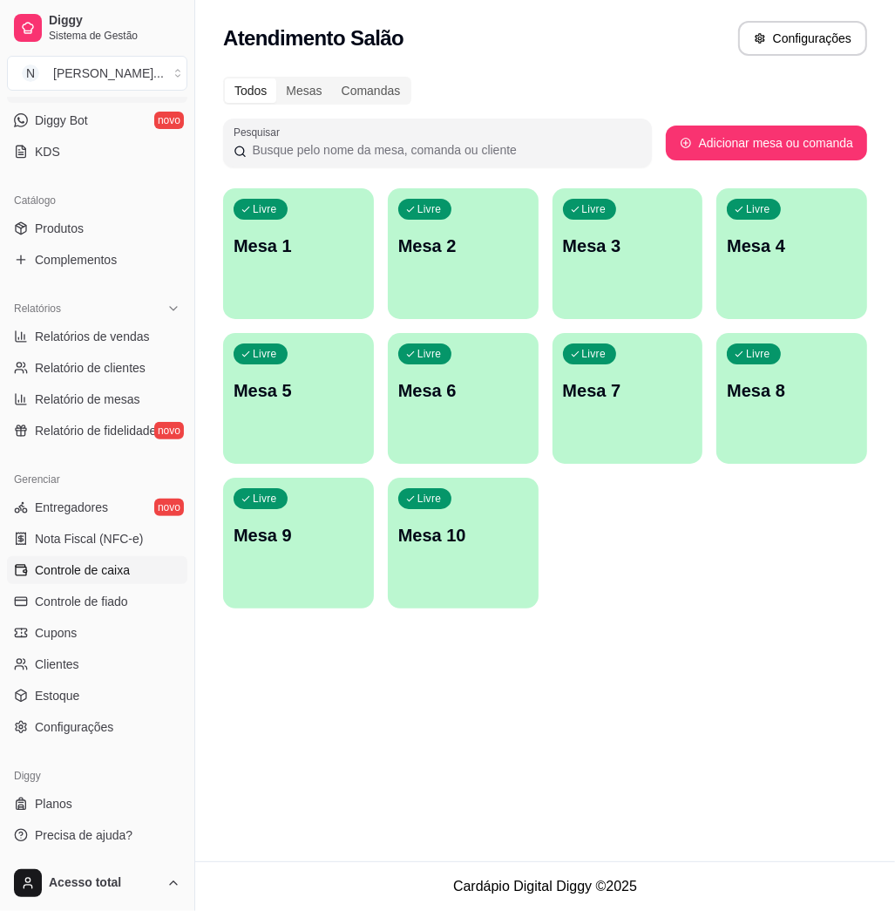
click at [107, 583] on link "Controle de caixa" at bounding box center [97, 570] width 180 height 28
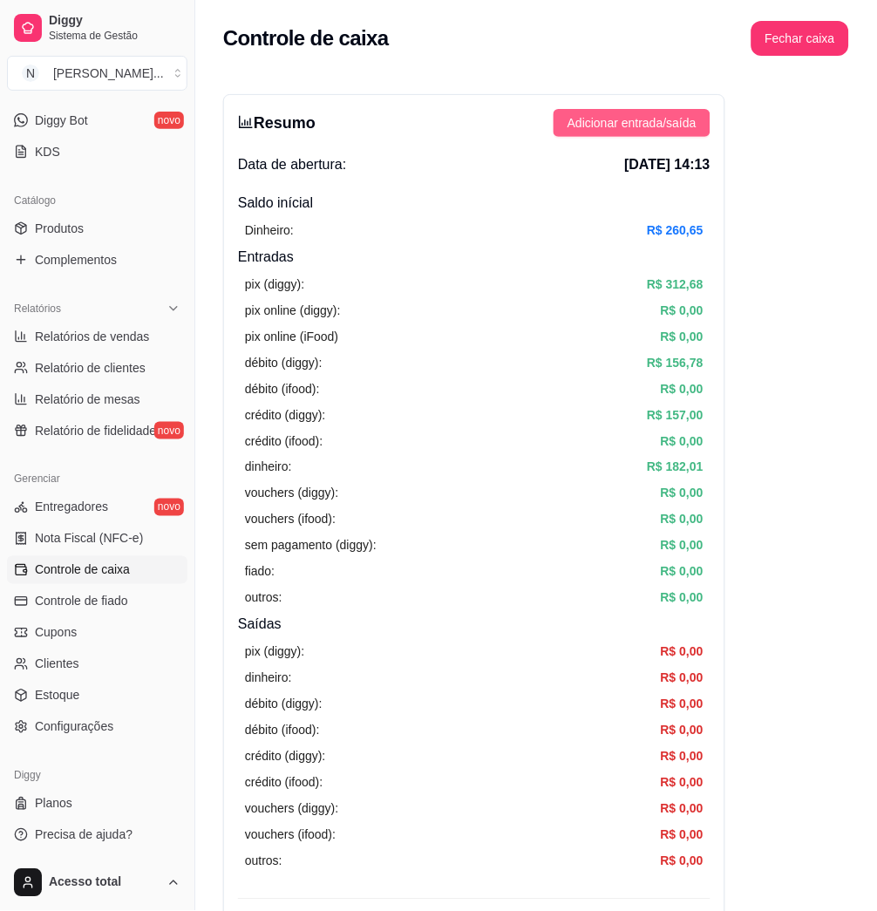
click at [649, 130] on span "Adicionar entrada/saída" at bounding box center [631, 122] width 129 height 19
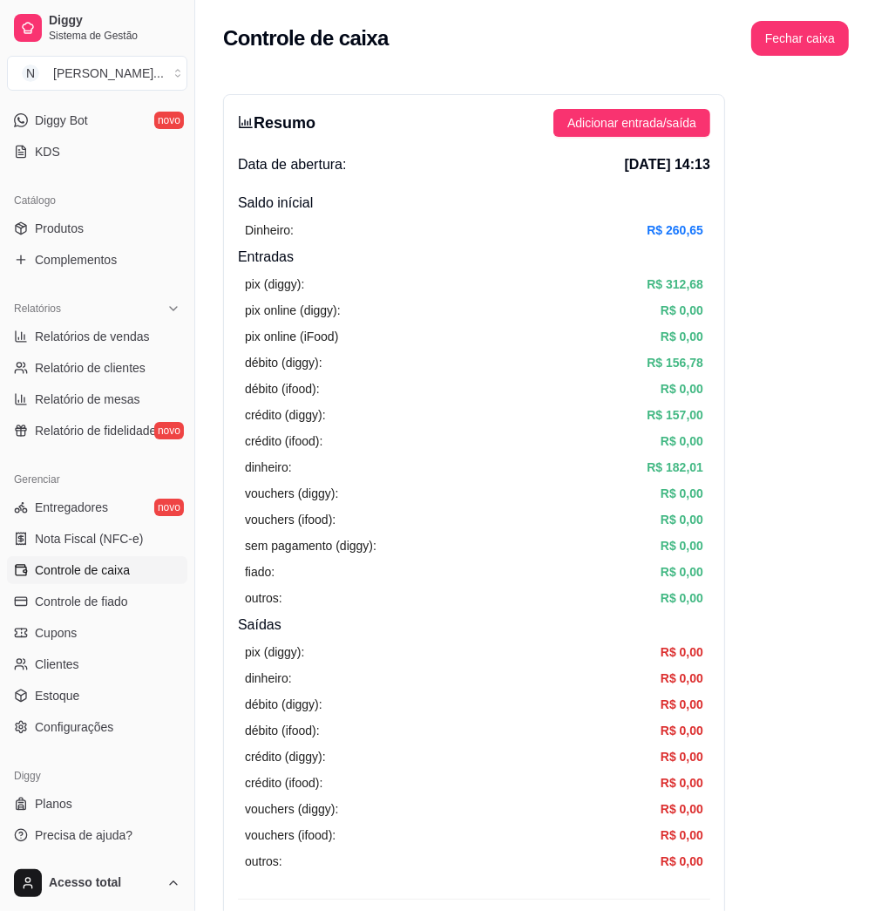
click at [444, 281] on label "Saída" at bounding box center [448, 281] width 144 height 66
click at [389, 261] on button "Saída" at bounding box center [382, 254] width 14 height 14
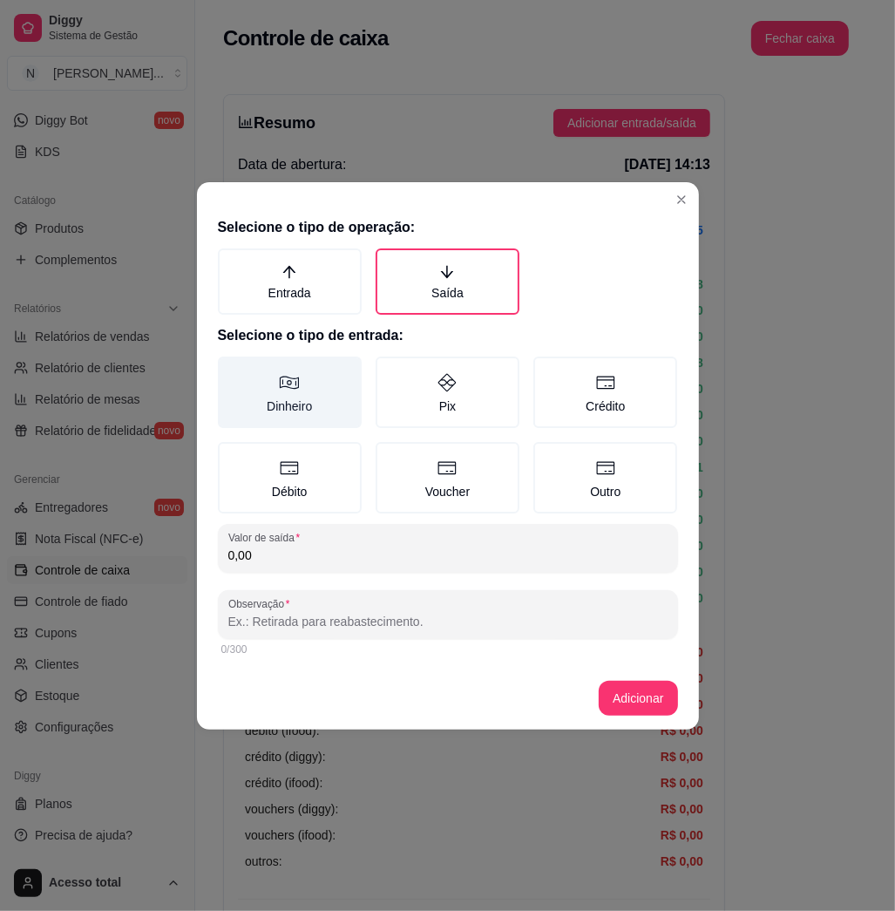
drag, startPoint x: 354, startPoint y: 374, endPoint x: 316, endPoint y: 383, distance: 38.5
click at [350, 377] on label "Dinheiro" at bounding box center [290, 392] width 144 height 71
click at [231, 370] on button "Dinheiro" at bounding box center [224, 363] width 14 height 14
type button "MONEY"
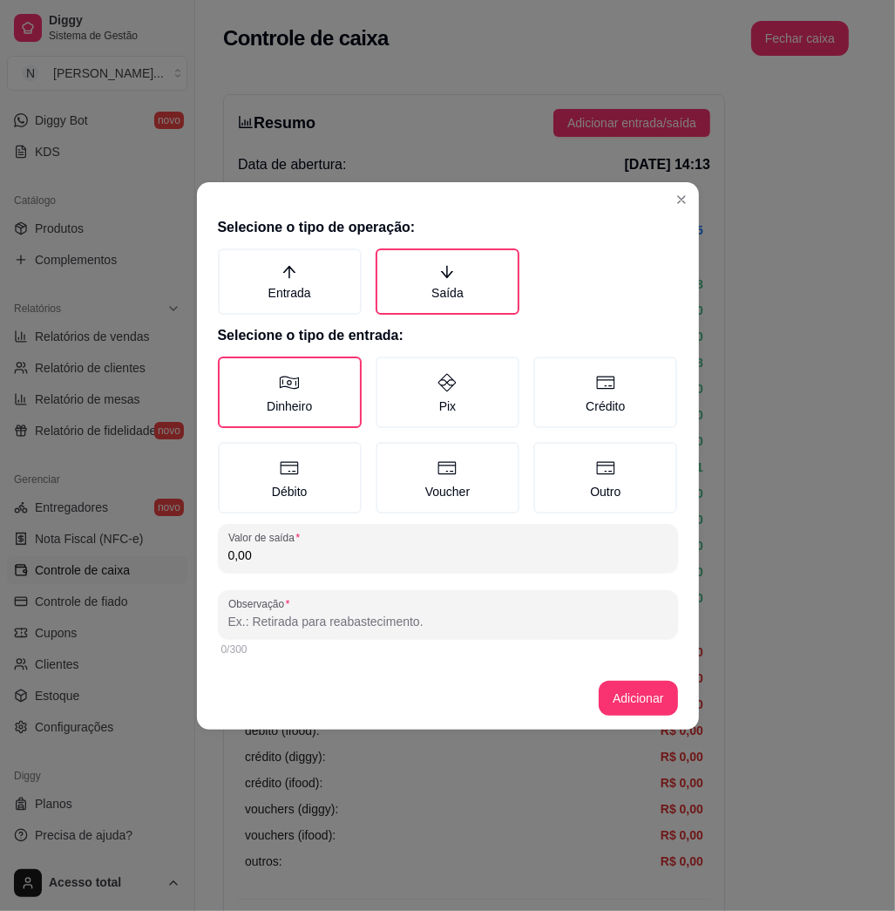
click at [373, 567] on div "Valor de saída 0,00" at bounding box center [448, 548] width 460 height 49
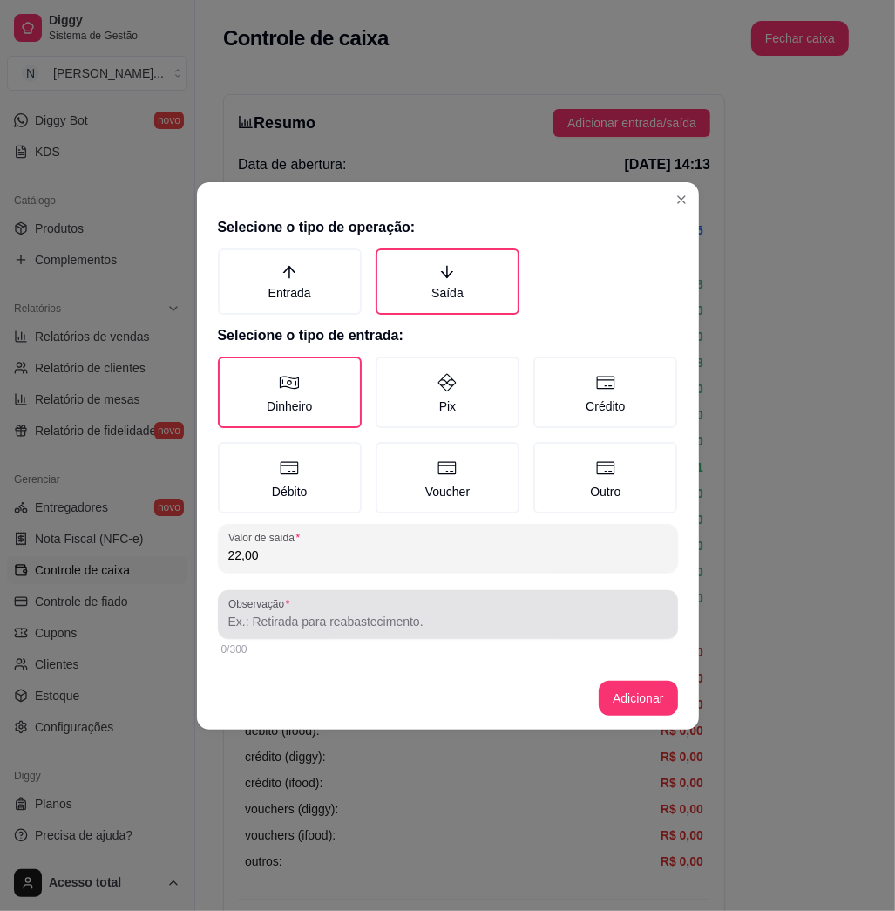
type input "22,00"
click at [387, 594] on div "Observação" at bounding box center [448, 614] width 460 height 49
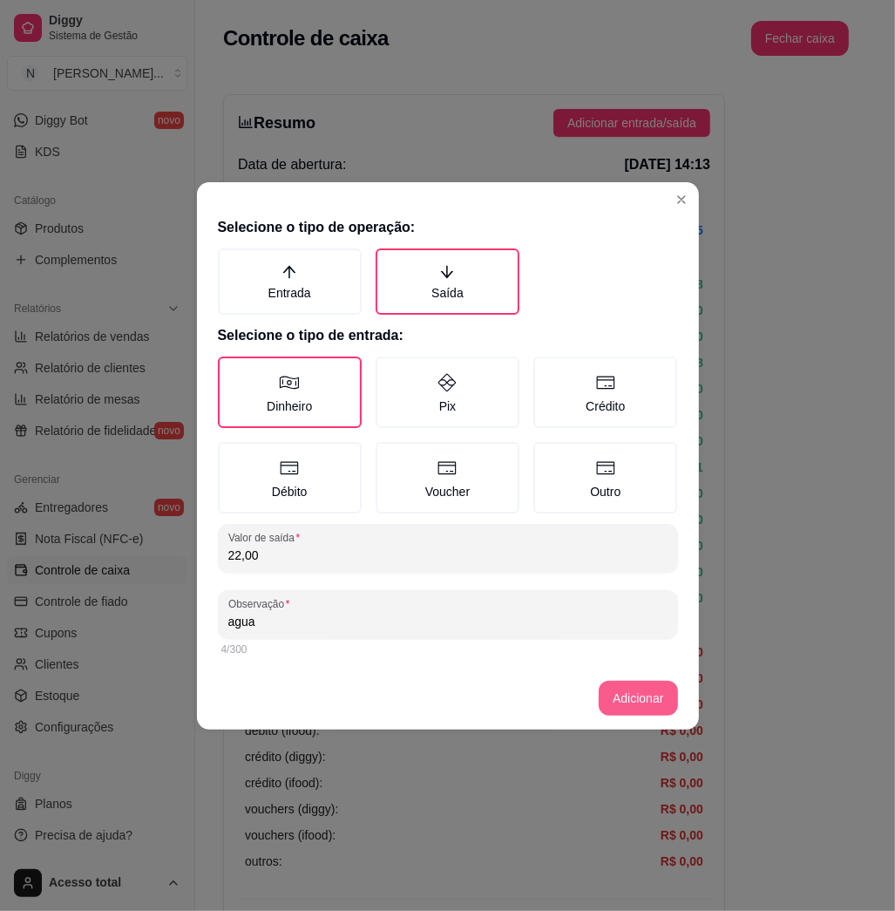
type input "agua"
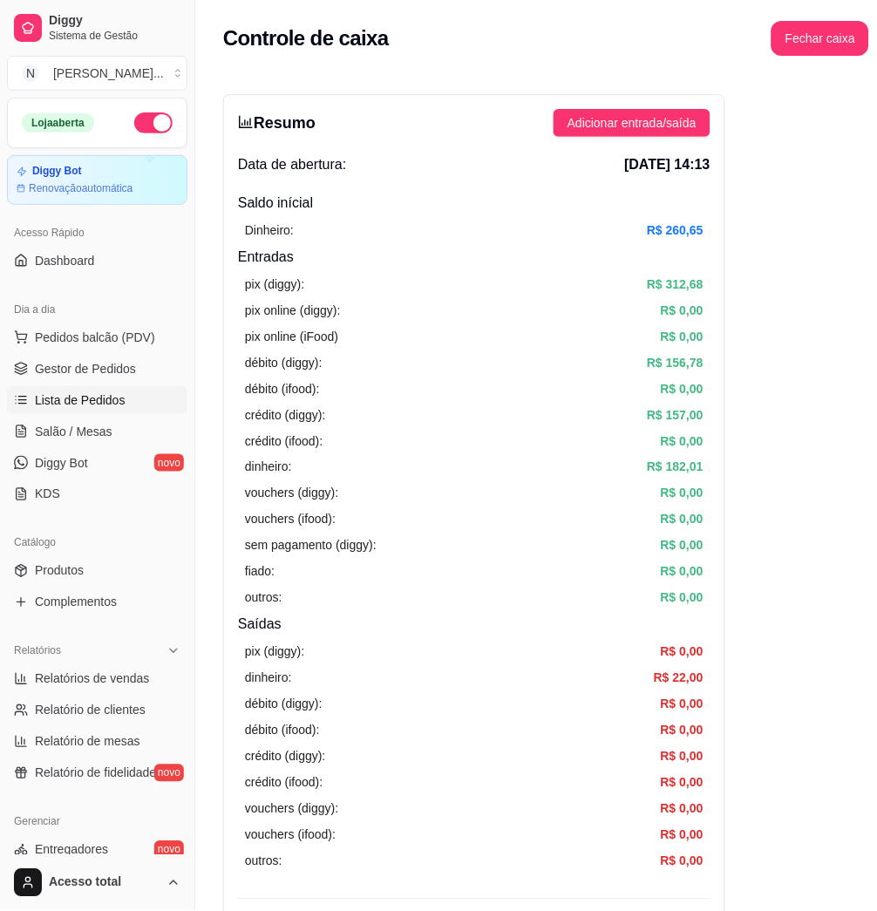
click at [85, 409] on span "Lista de Pedidos" at bounding box center [80, 399] width 91 height 17
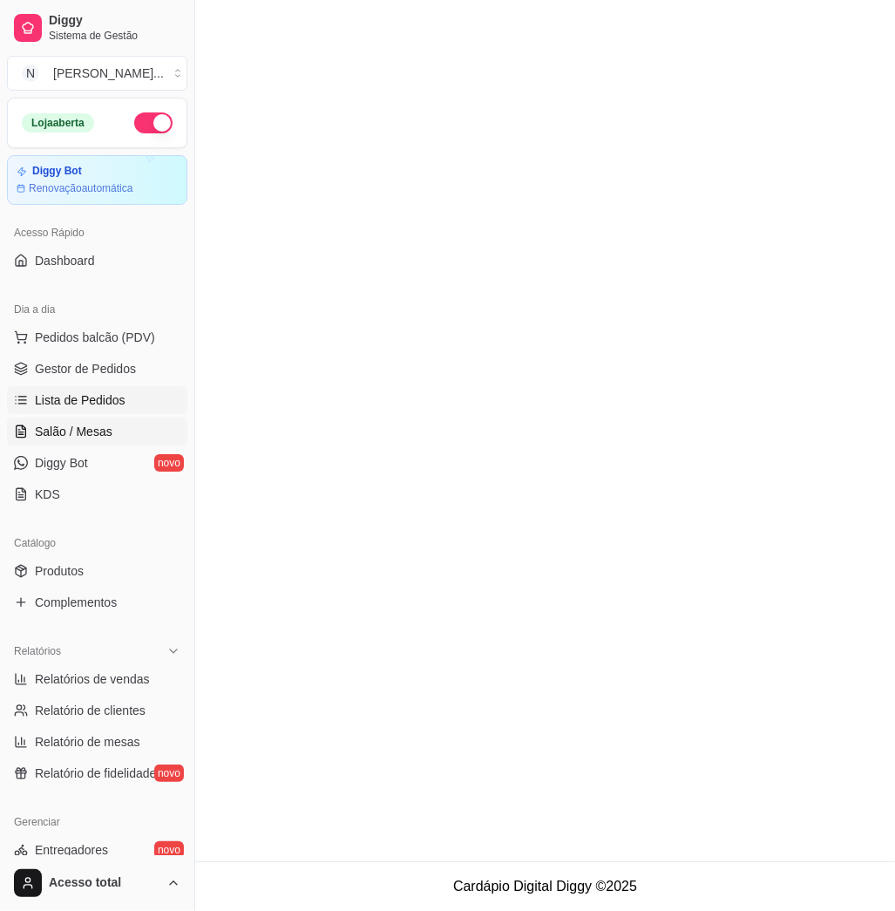
click at [89, 426] on span "Salão / Mesas" at bounding box center [74, 431] width 78 height 17
